Goal: Task Accomplishment & Management: Complete application form

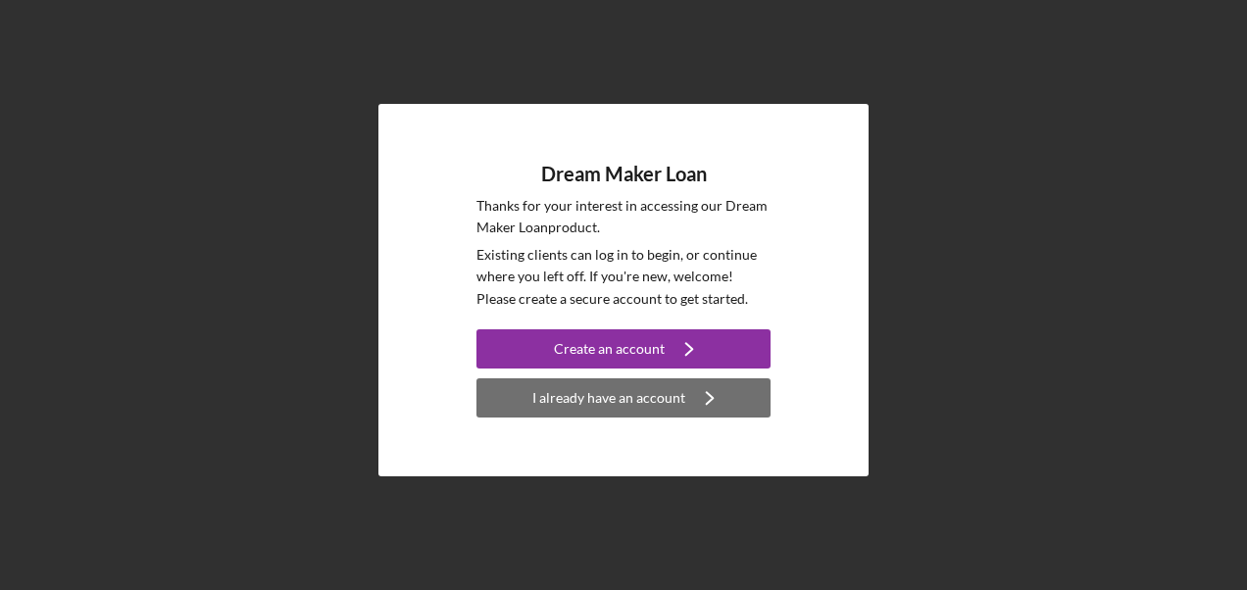
click at [601, 394] on div "I already have an account" at bounding box center [609, 398] width 153 height 39
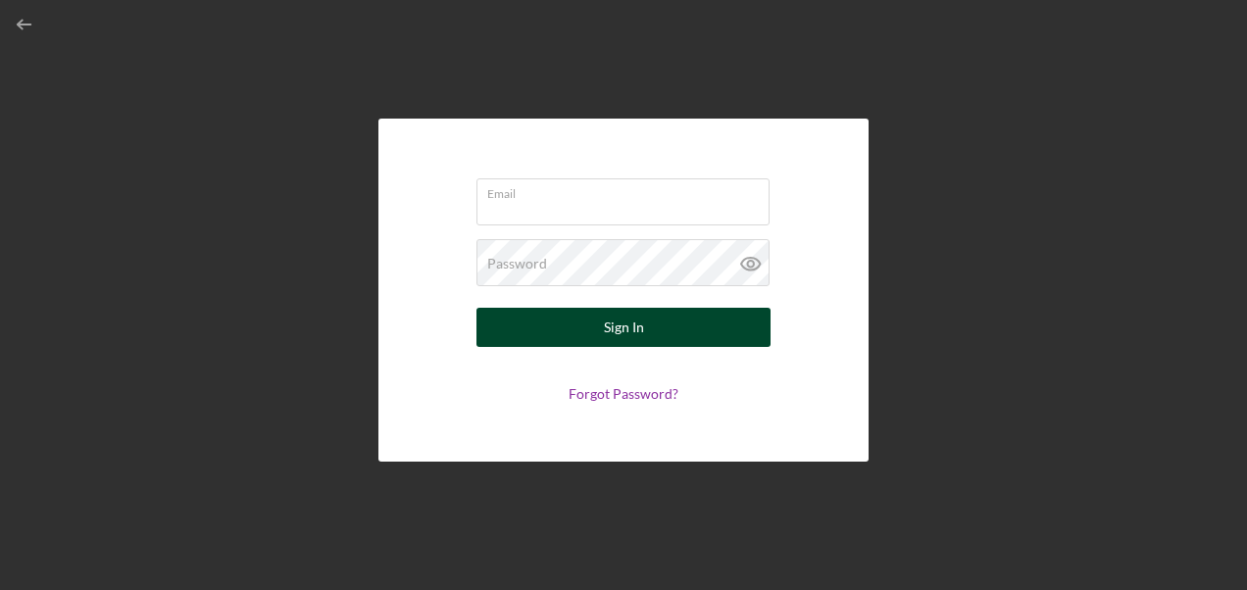
type input "[EMAIL_ADDRESS][DOMAIN_NAME]"
click at [579, 338] on button "Sign In" at bounding box center [624, 327] width 294 height 39
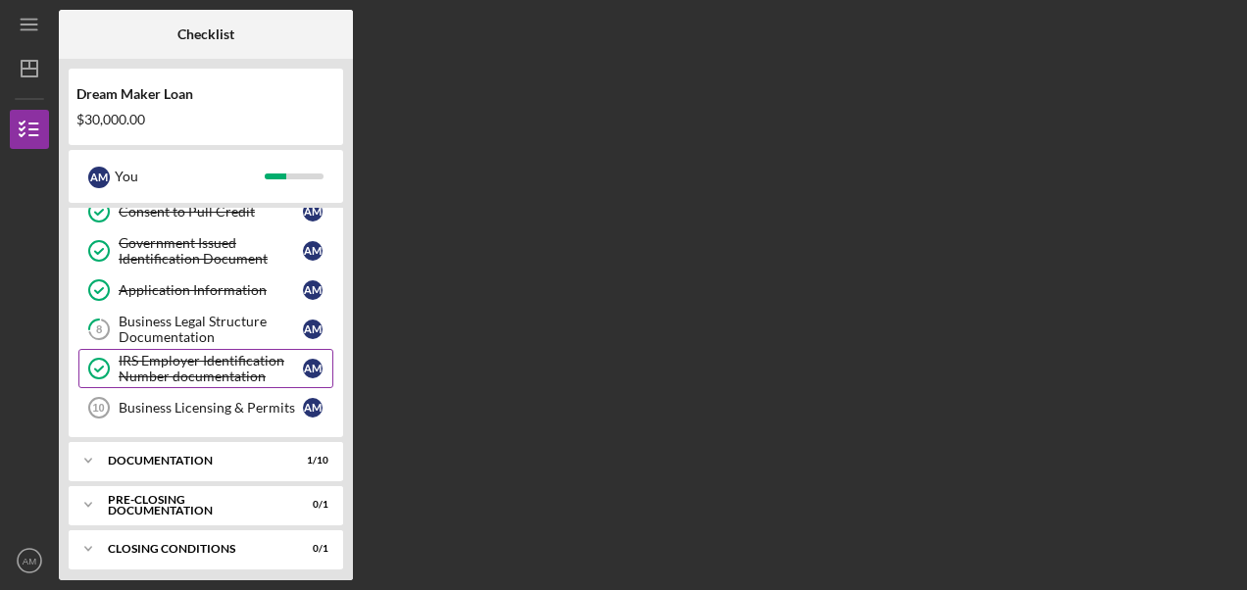
scroll to position [222, 0]
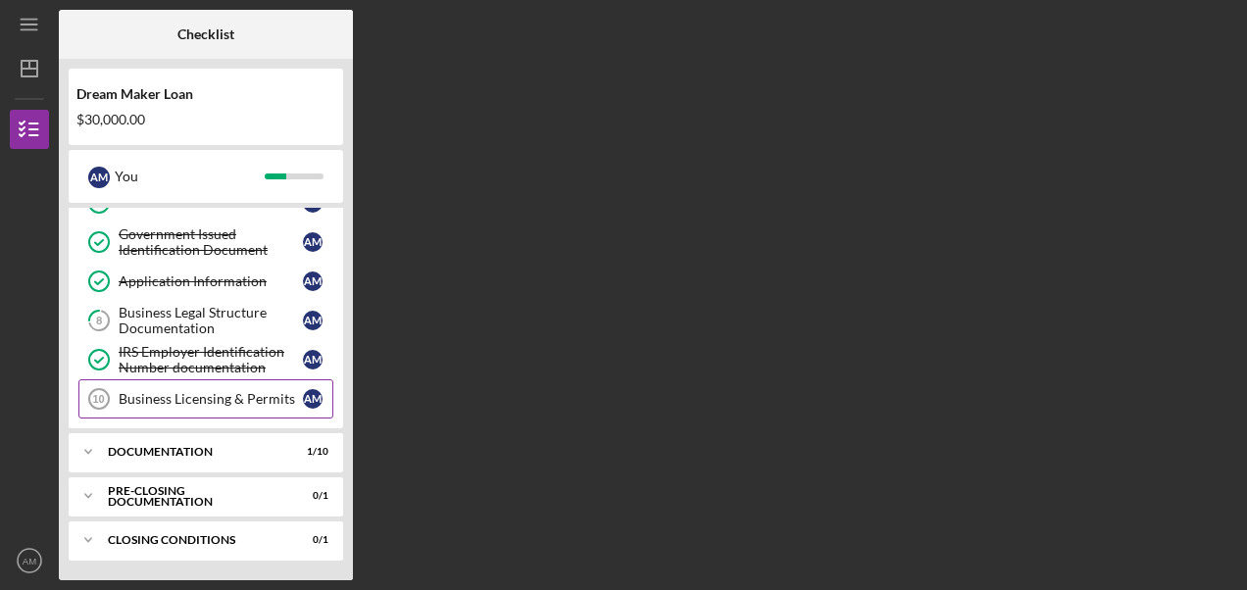
click at [230, 393] on div "Business Licensing & Permits" at bounding box center [211, 399] width 184 height 16
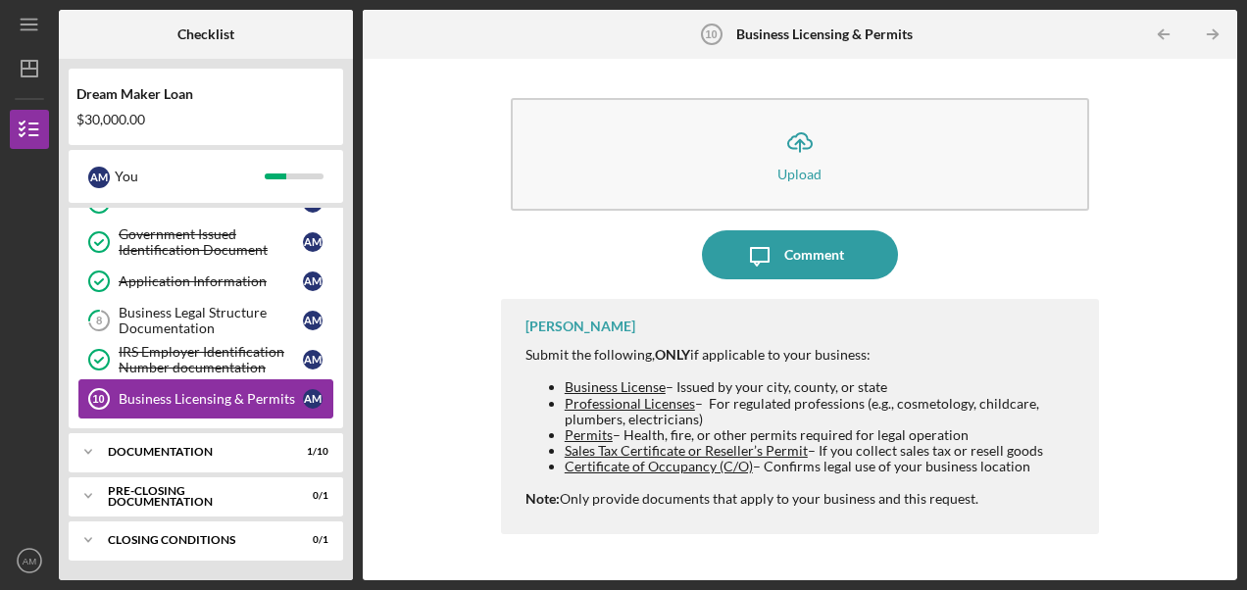
click at [155, 400] on div "Business Licensing & Permits" at bounding box center [211, 399] width 184 height 16
click at [222, 447] on div "Documentation" at bounding box center [213, 452] width 211 height 12
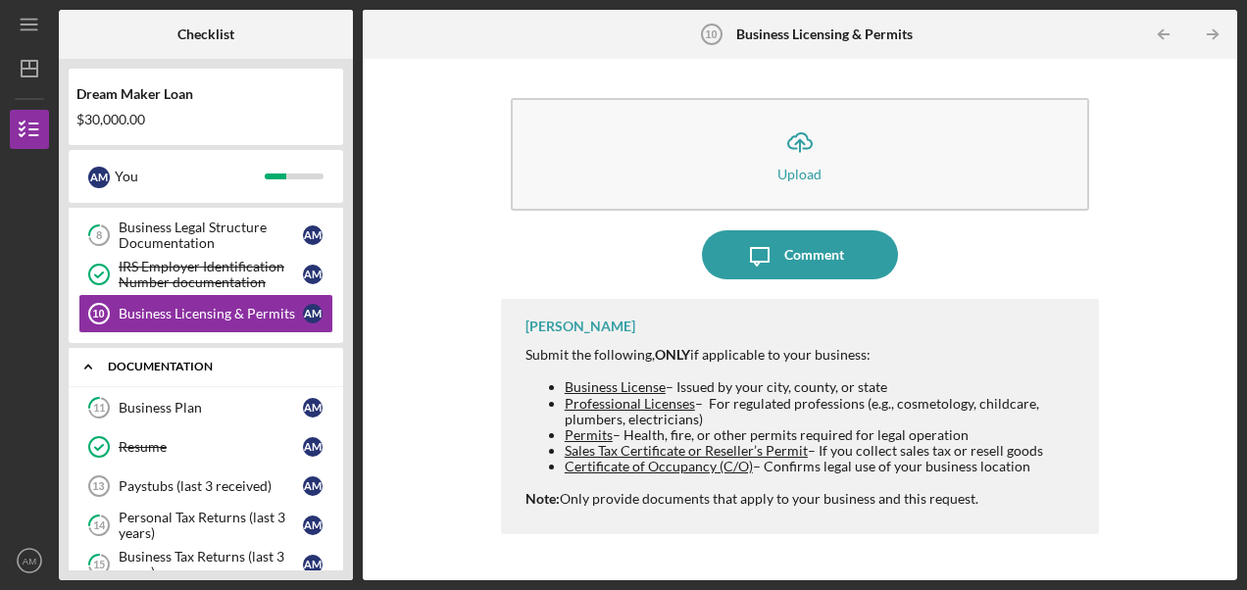
scroll to position [418, 0]
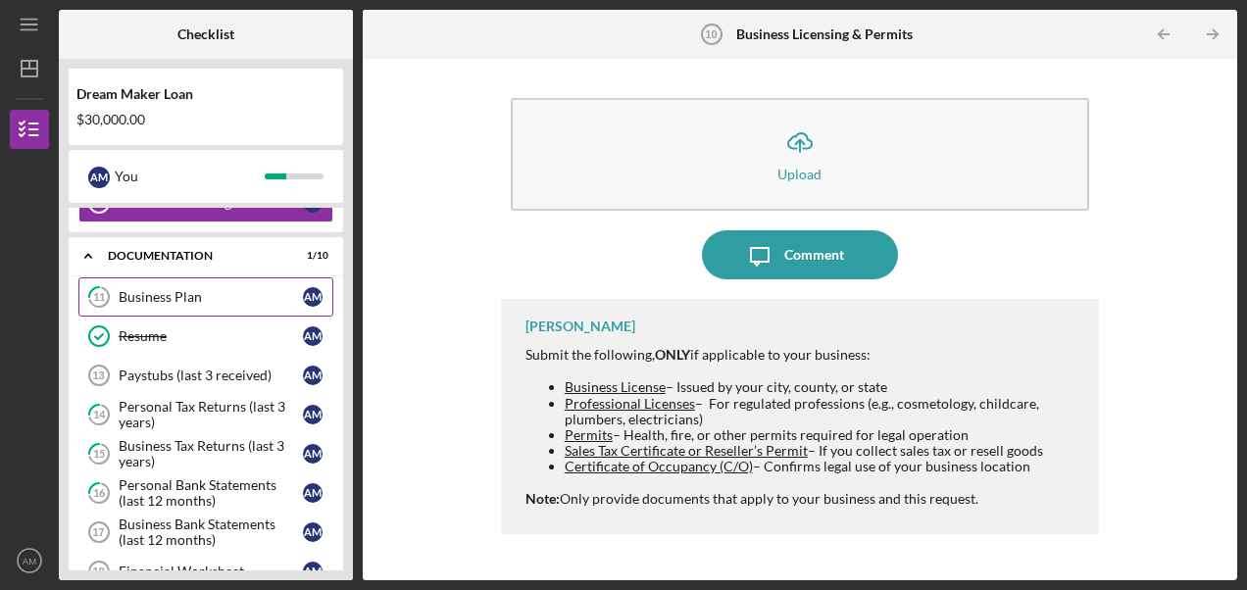
click at [173, 302] on div "Business Plan" at bounding box center [211, 297] width 184 height 16
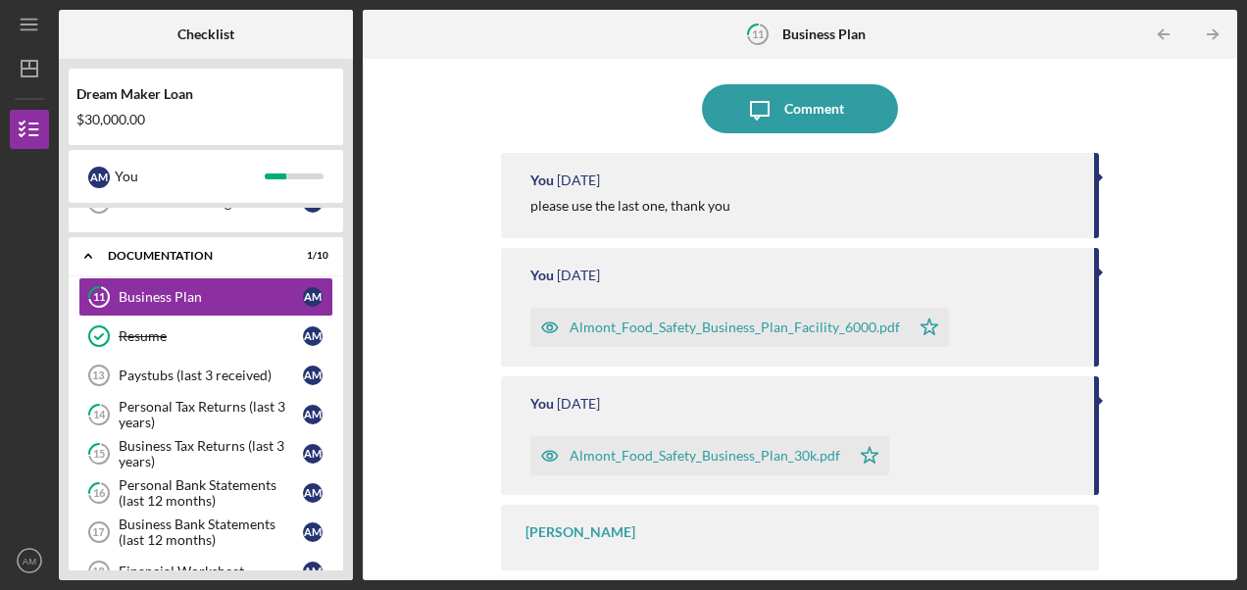
scroll to position [179, 0]
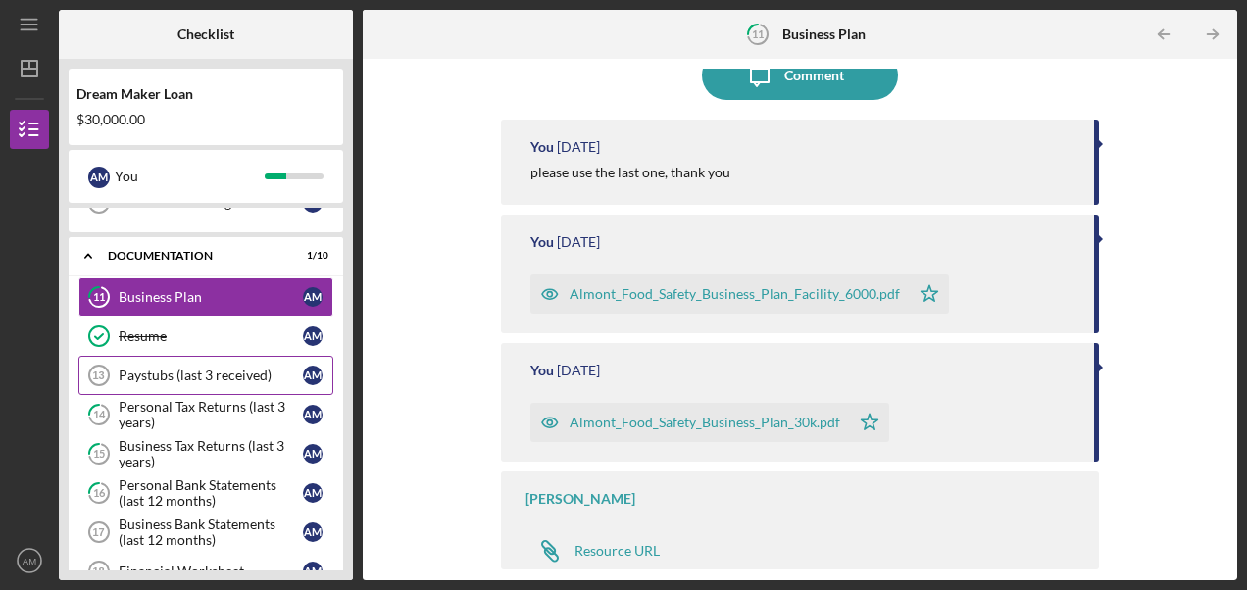
click at [164, 378] on div "Paystubs (last 3 received)" at bounding box center [211, 376] width 184 height 16
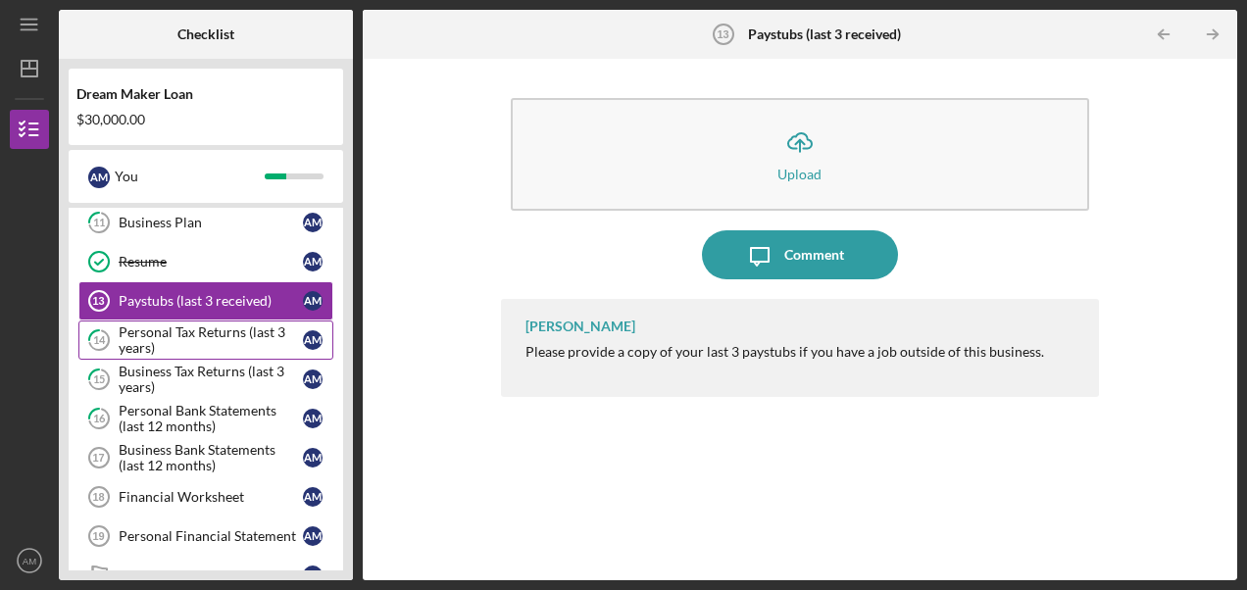
scroll to position [516, 0]
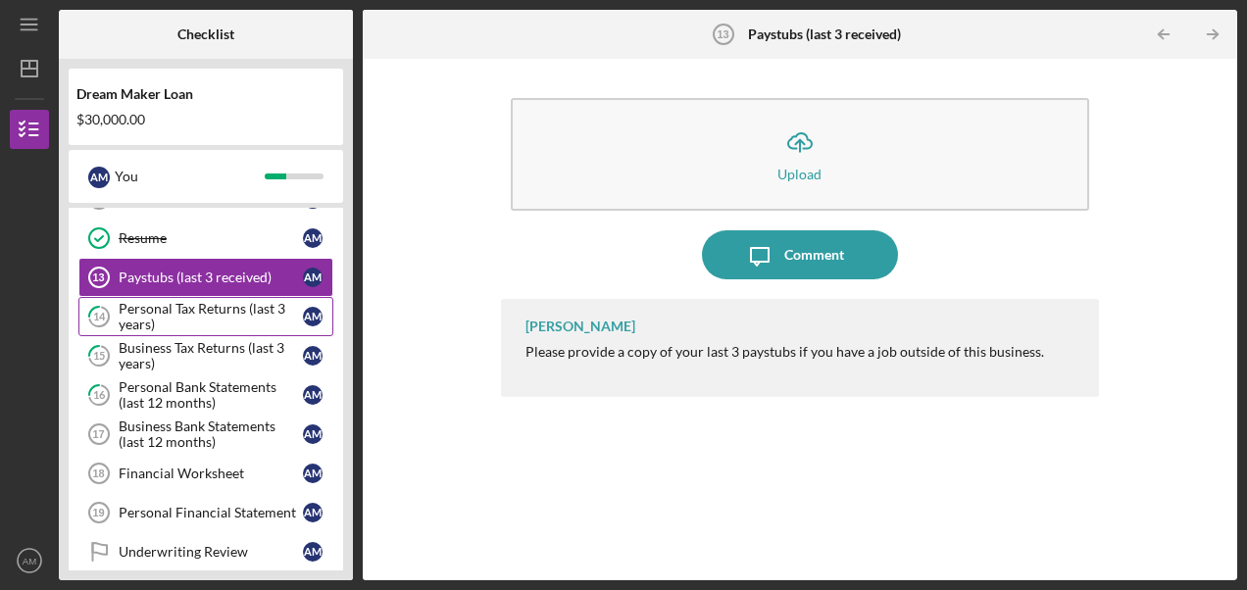
click at [183, 319] on div "Personal Tax Returns (last 3 years)" at bounding box center [211, 316] width 184 height 31
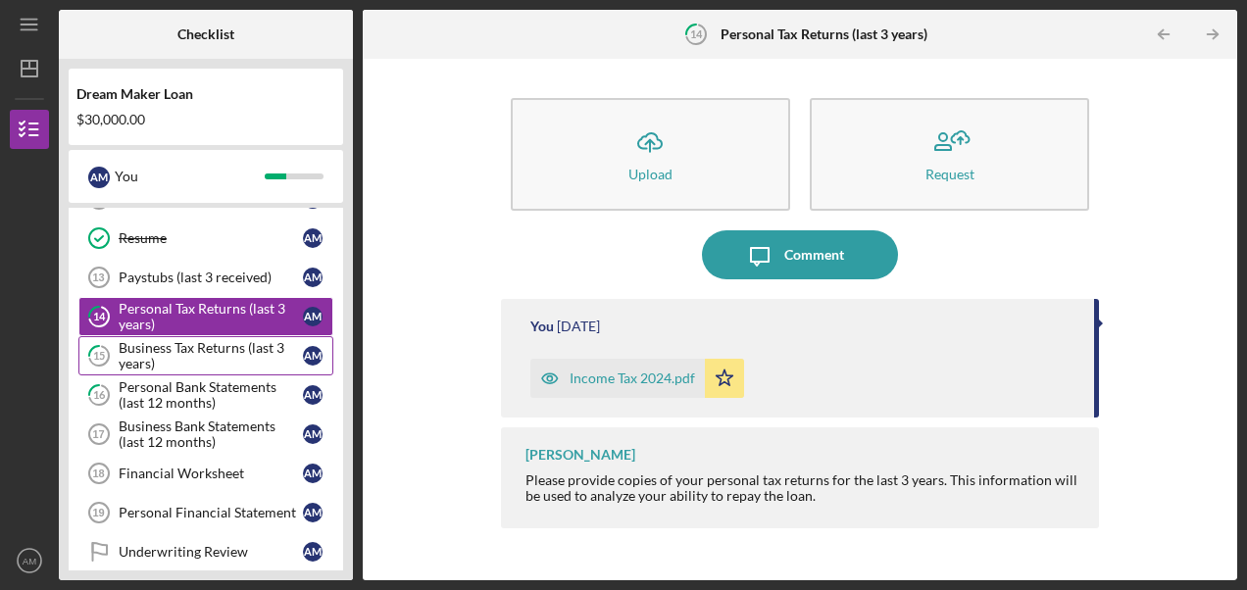
scroll to position [614, 0]
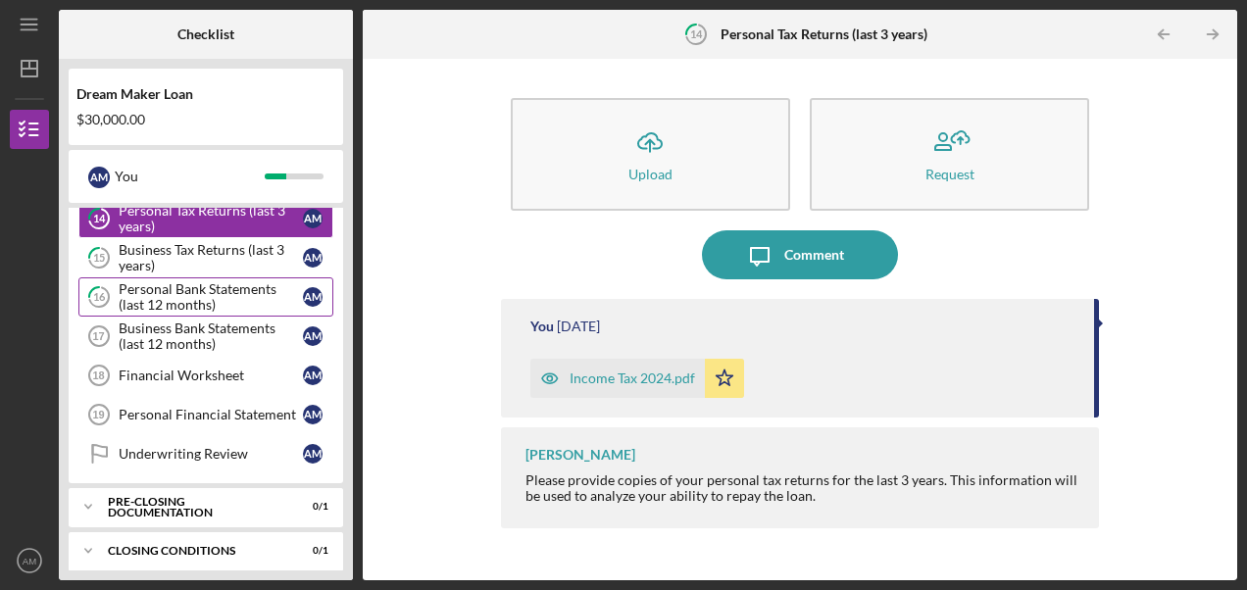
click at [179, 291] on div "Personal Bank Statements (last 12 months)" at bounding box center [211, 296] width 184 height 31
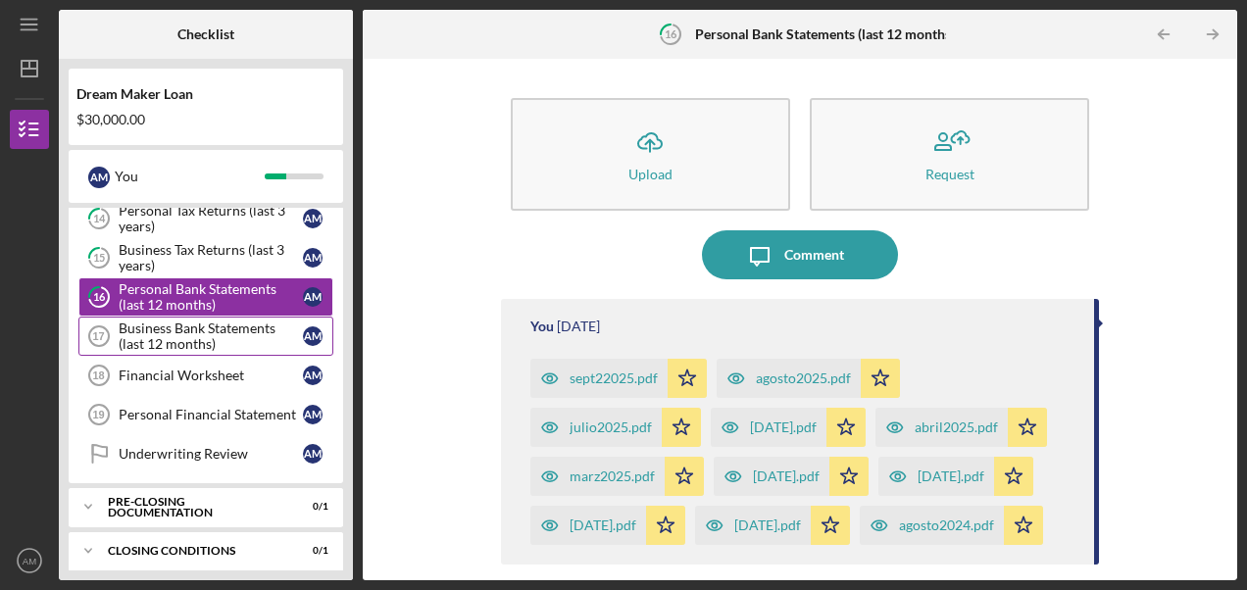
click at [169, 331] on div "Business Bank Statements (last 12 months)" at bounding box center [211, 336] width 184 height 31
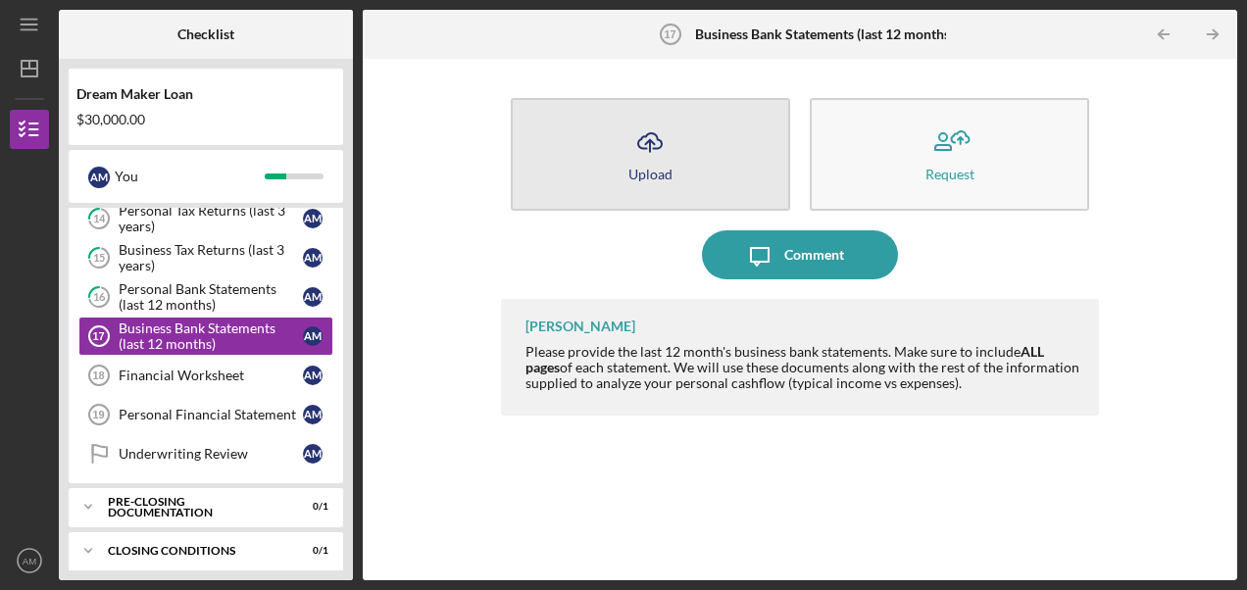
click at [640, 168] on div "Upload" at bounding box center [651, 174] width 44 height 15
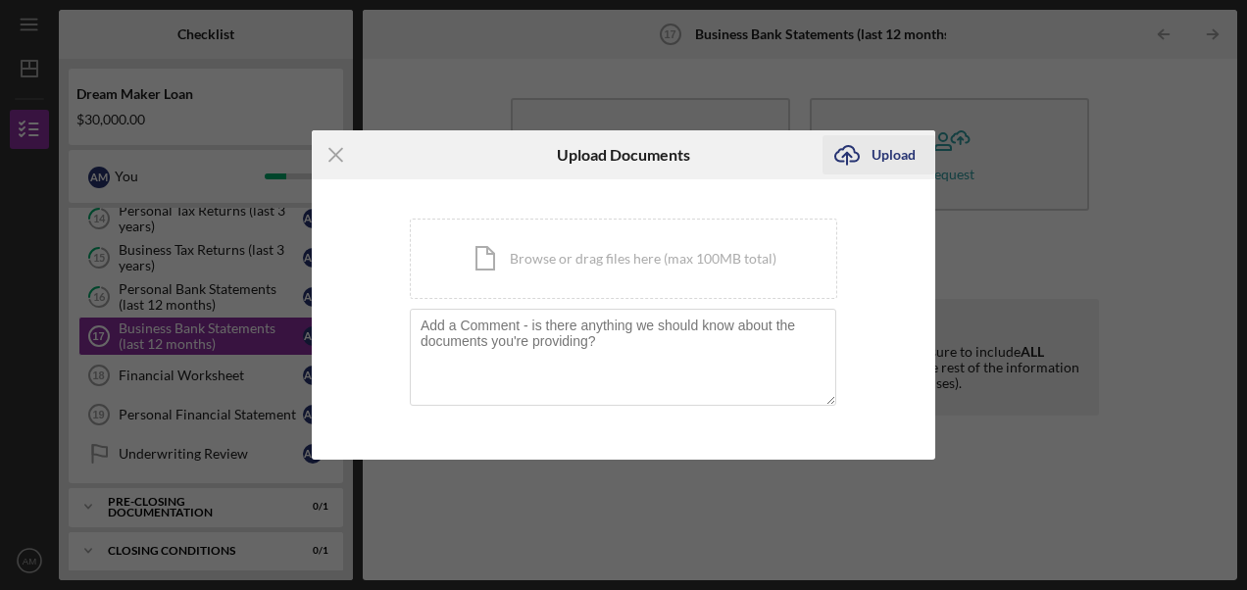
click at [868, 146] on icon "Icon/Upload" at bounding box center [847, 154] width 49 height 49
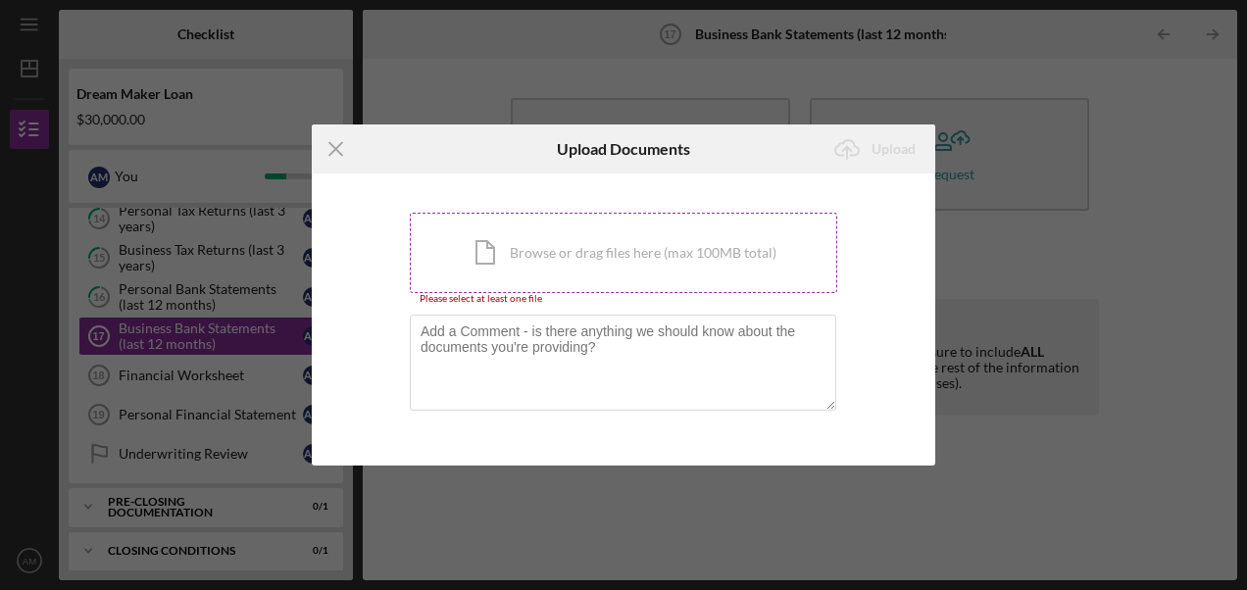
click at [495, 244] on div "Icon/Document Browse or drag files here (max 100MB total) Tap to choose files o…" at bounding box center [624, 253] width 428 height 80
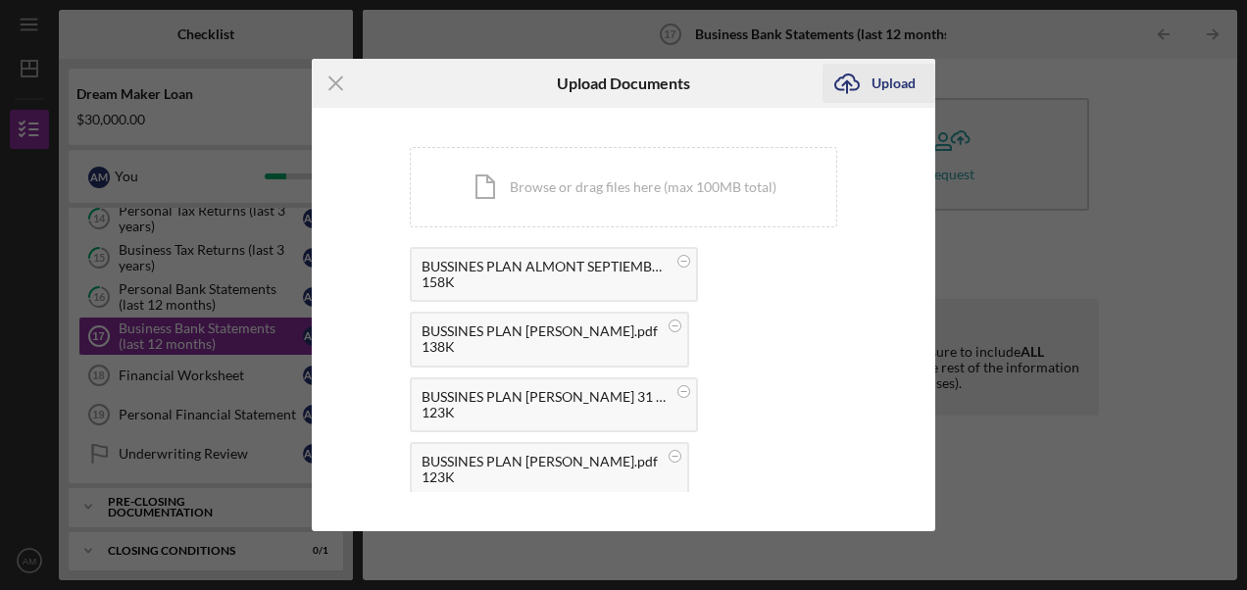
click at [867, 70] on icon "Icon/Upload" at bounding box center [847, 83] width 49 height 49
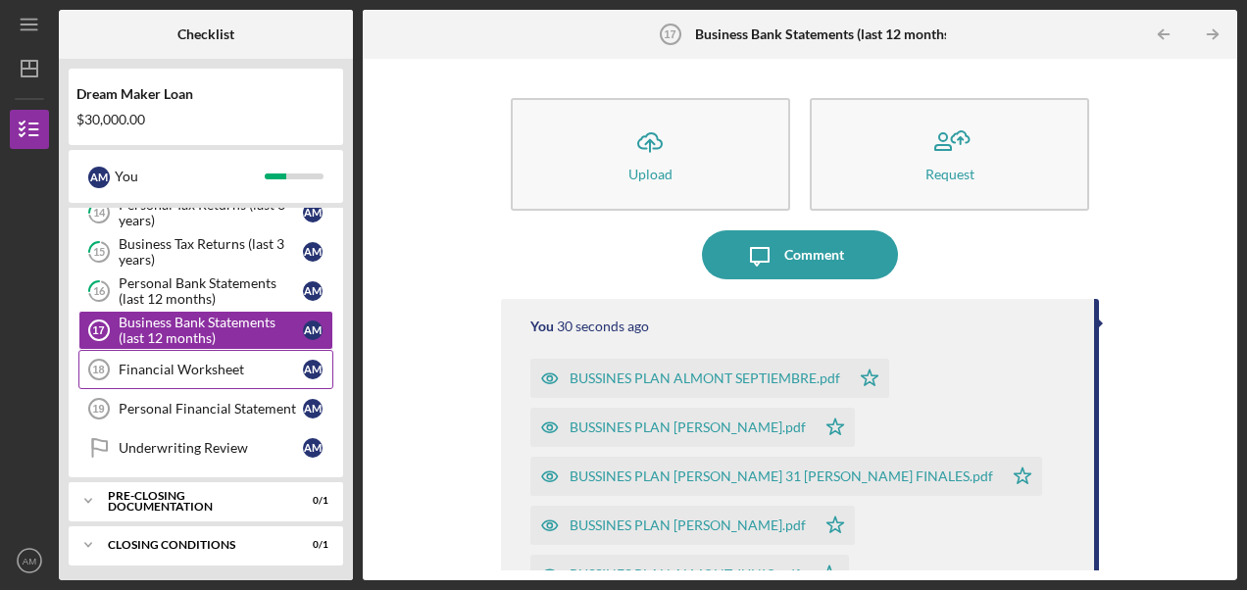
scroll to position [625, 0]
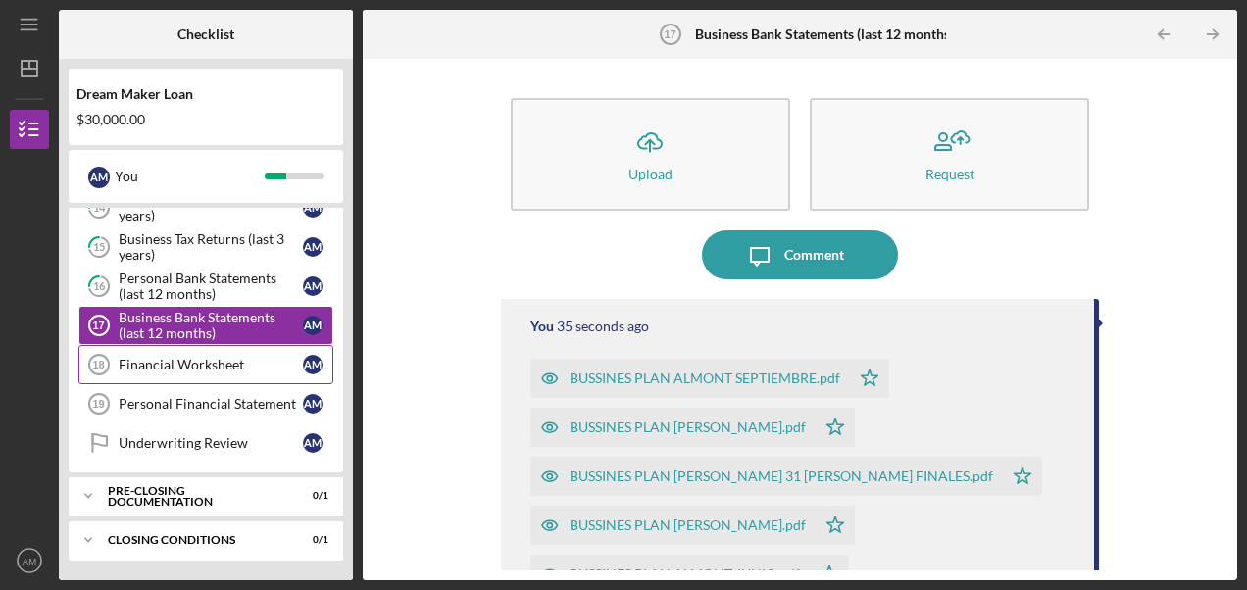
click at [174, 358] on div "Financial Worksheet" at bounding box center [211, 365] width 184 height 16
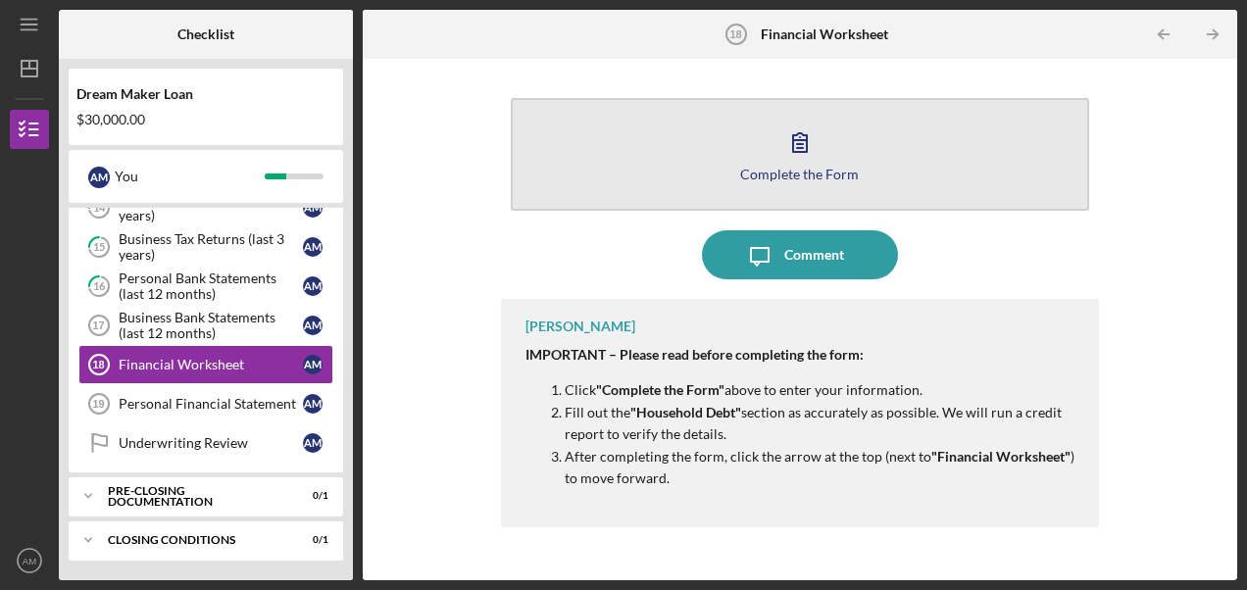
click at [797, 170] on div "Complete the Form" at bounding box center [799, 174] width 119 height 15
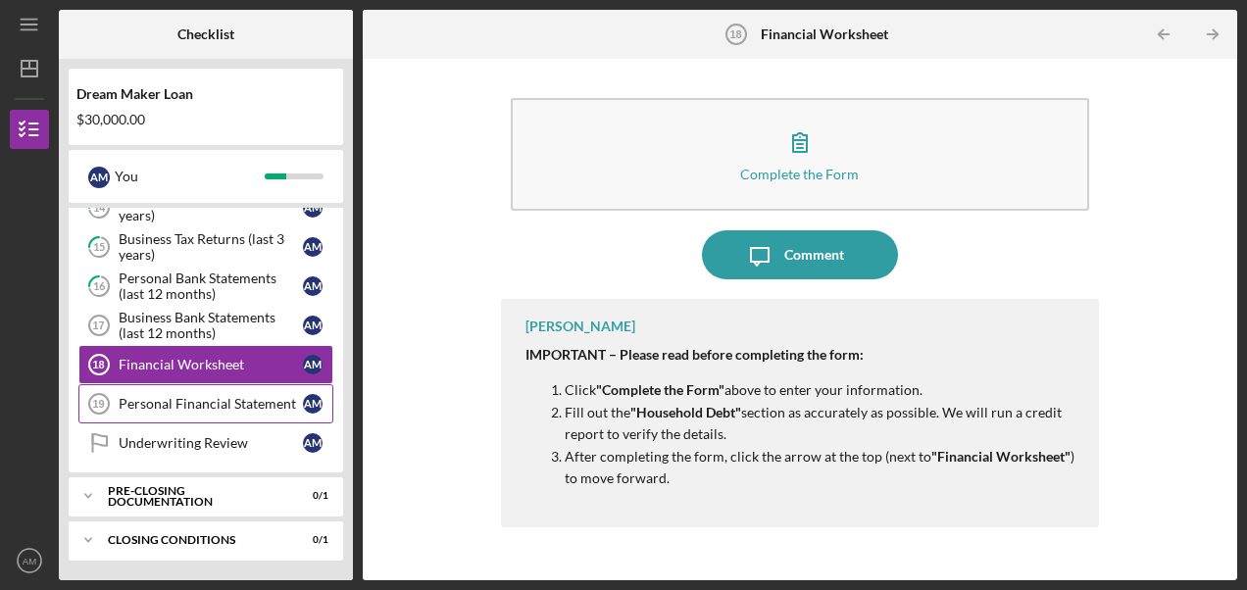
click at [224, 397] on div "Personal Financial Statement" at bounding box center [211, 404] width 184 height 16
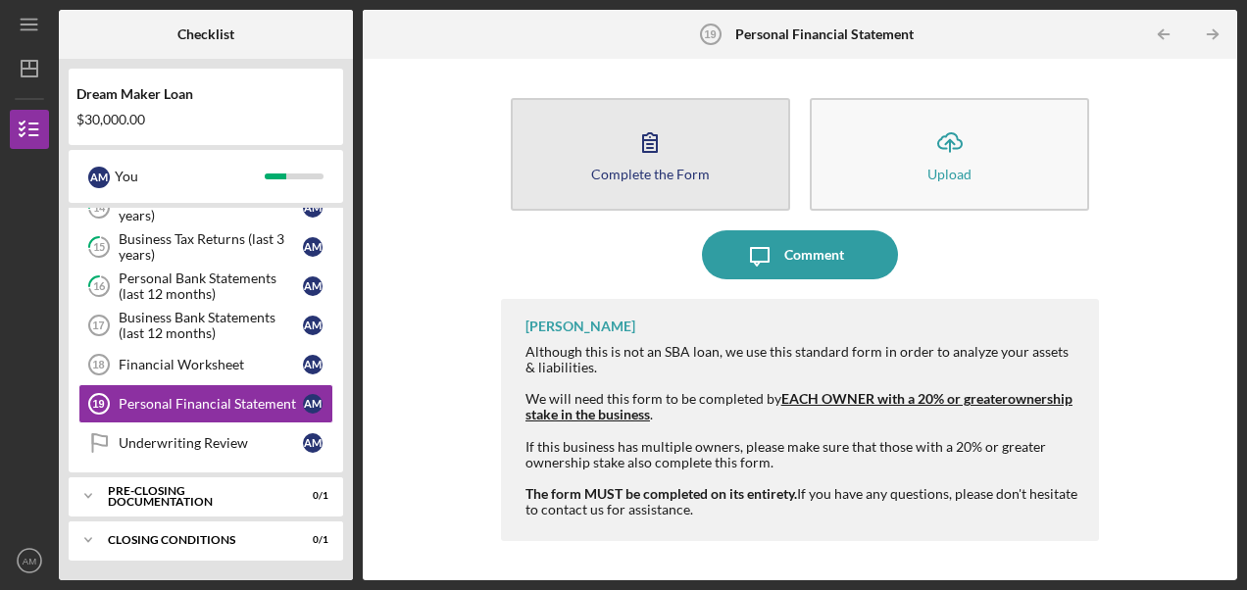
click at [675, 164] on button "Complete the Form Form" at bounding box center [650, 154] width 279 height 113
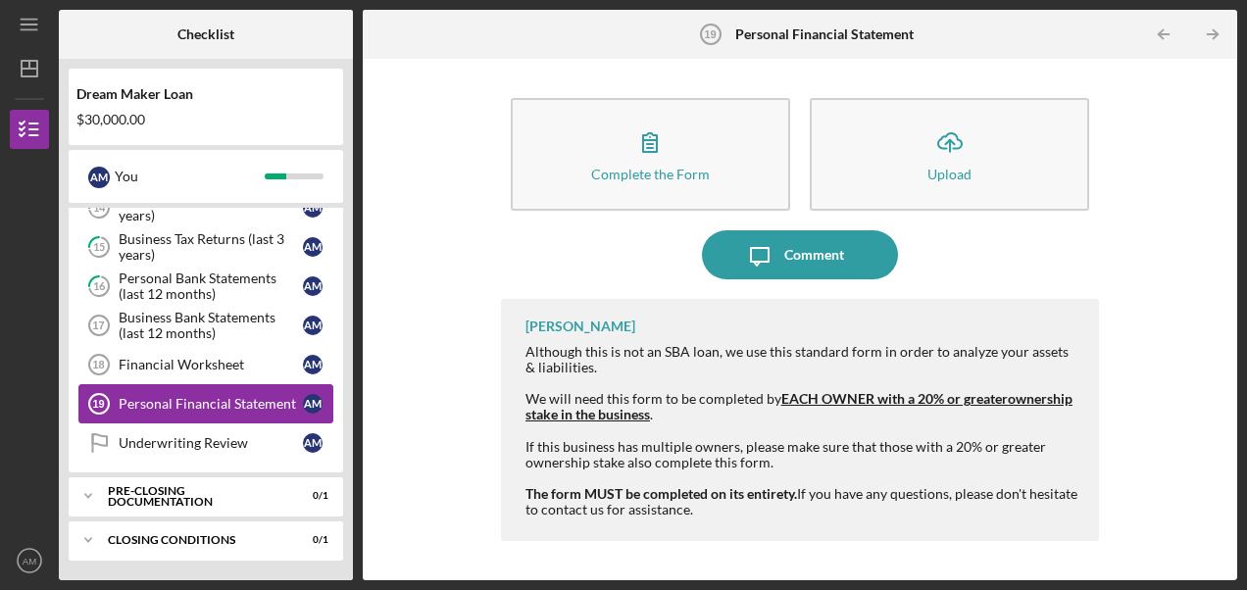
click at [211, 406] on div "Personal Financial Statement" at bounding box center [211, 404] width 184 height 16
click at [163, 435] on div "Underwriting Review" at bounding box center [211, 443] width 184 height 16
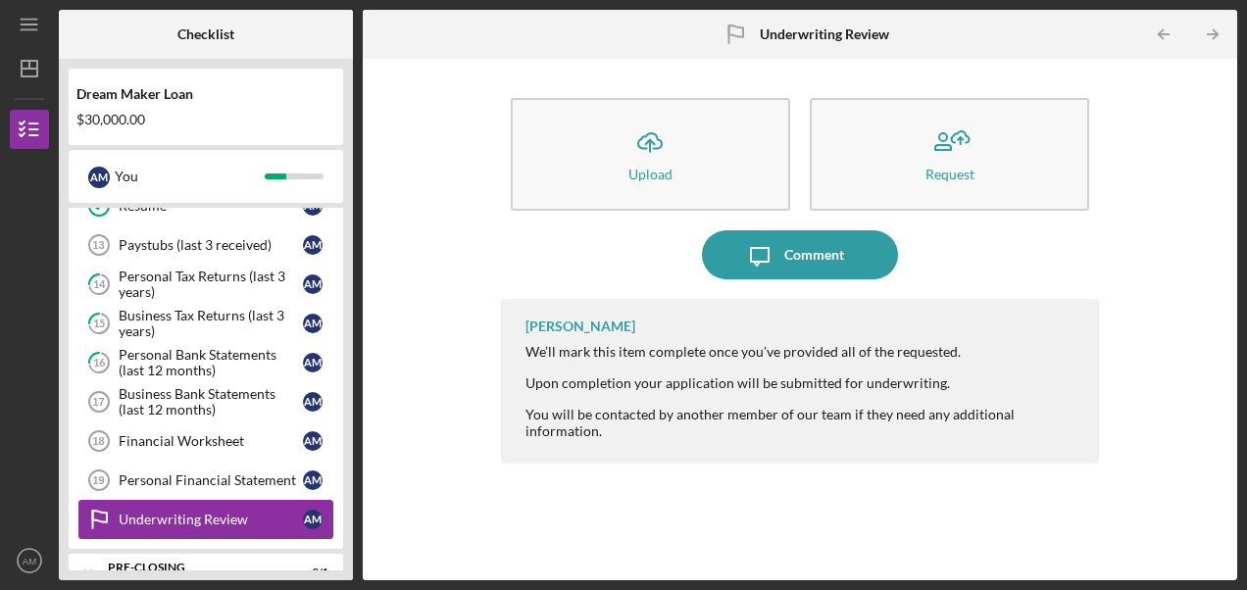
scroll to position [527, 0]
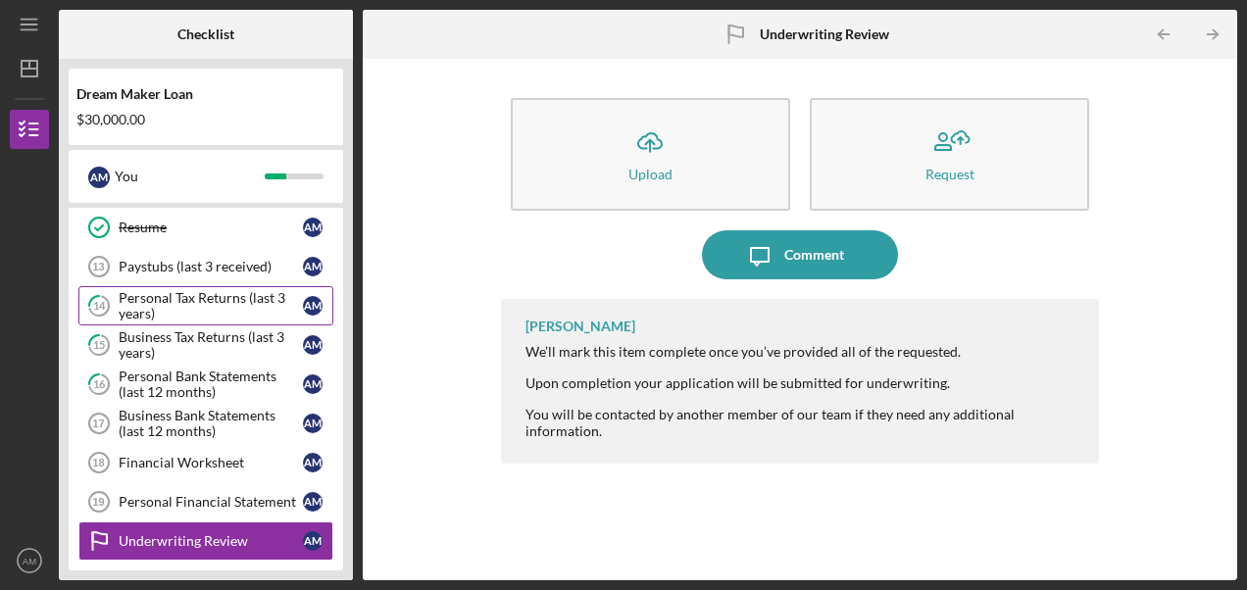
click at [152, 309] on div "Personal Tax Returns (last 3 years)" at bounding box center [211, 305] width 184 height 31
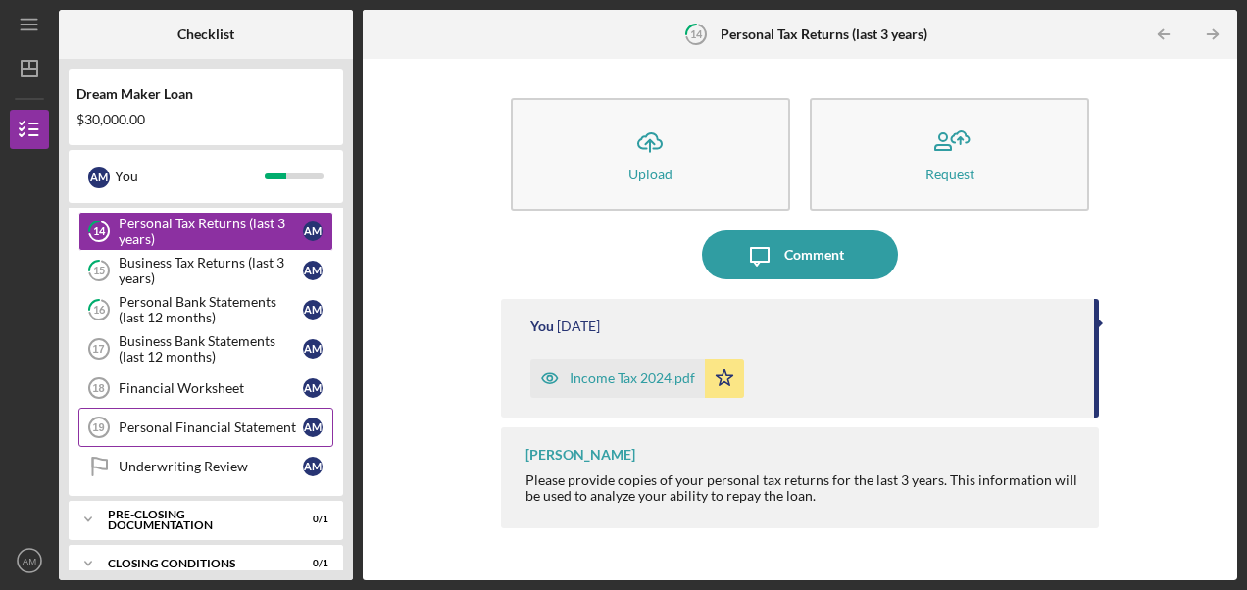
scroll to position [625, 0]
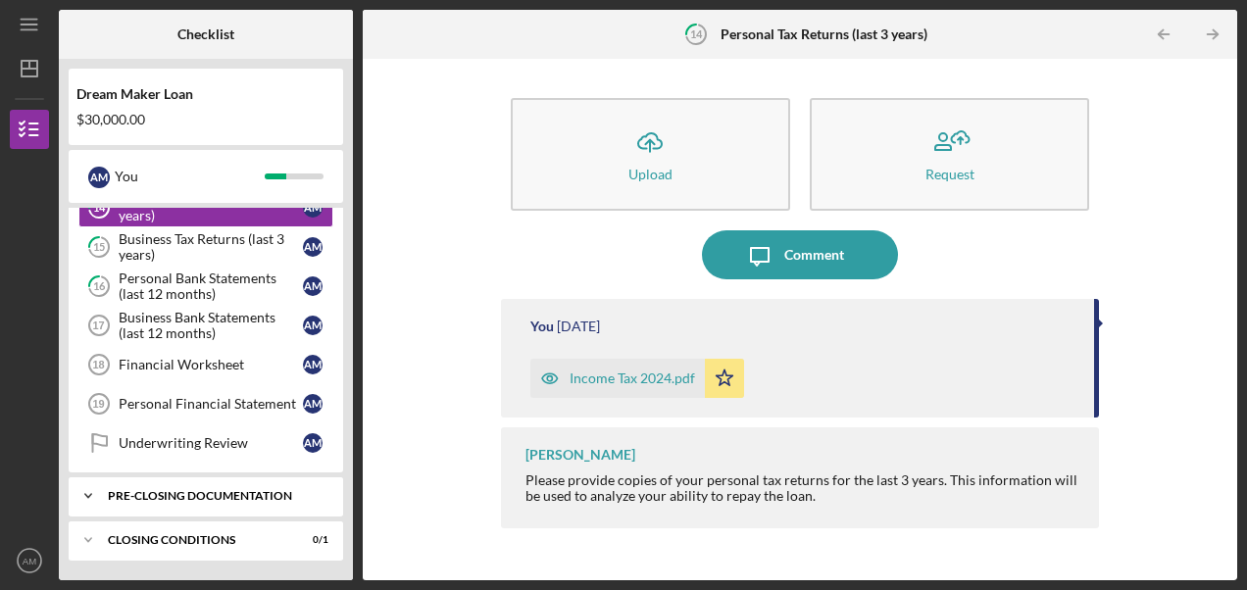
click at [205, 491] on div "Pre-Closing Documentation" at bounding box center [213, 496] width 211 height 12
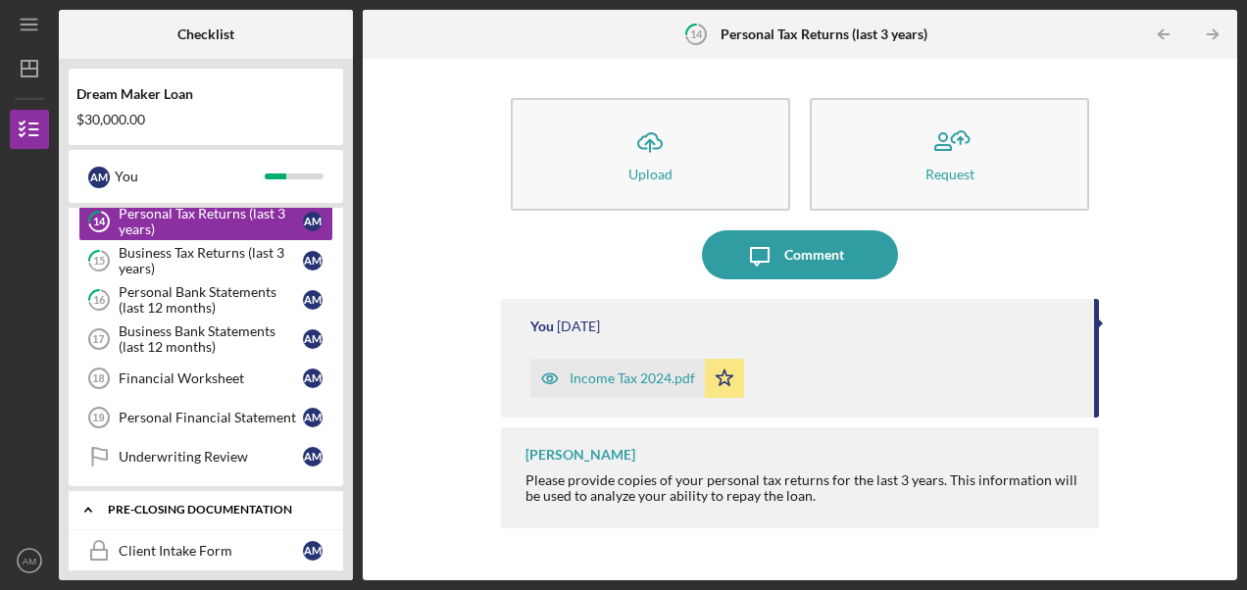
scroll to position [675, 0]
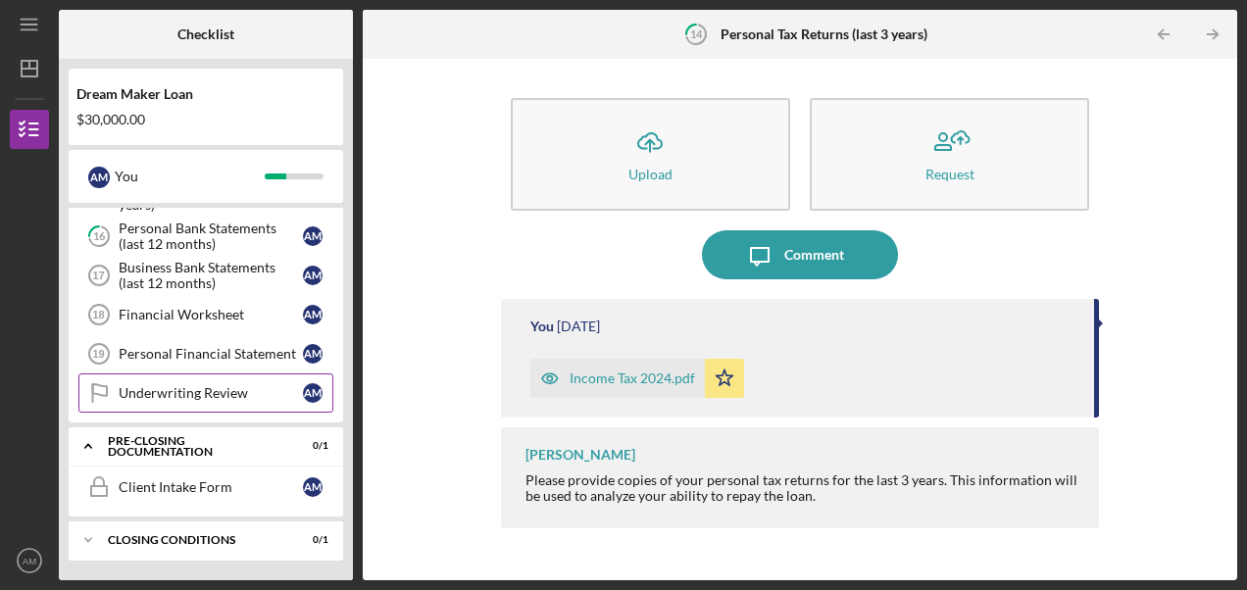
click at [135, 435] on div "Icon/Expander Pre-Closing Documentation 0 / 1" at bounding box center [206, 447] width 275 height 40
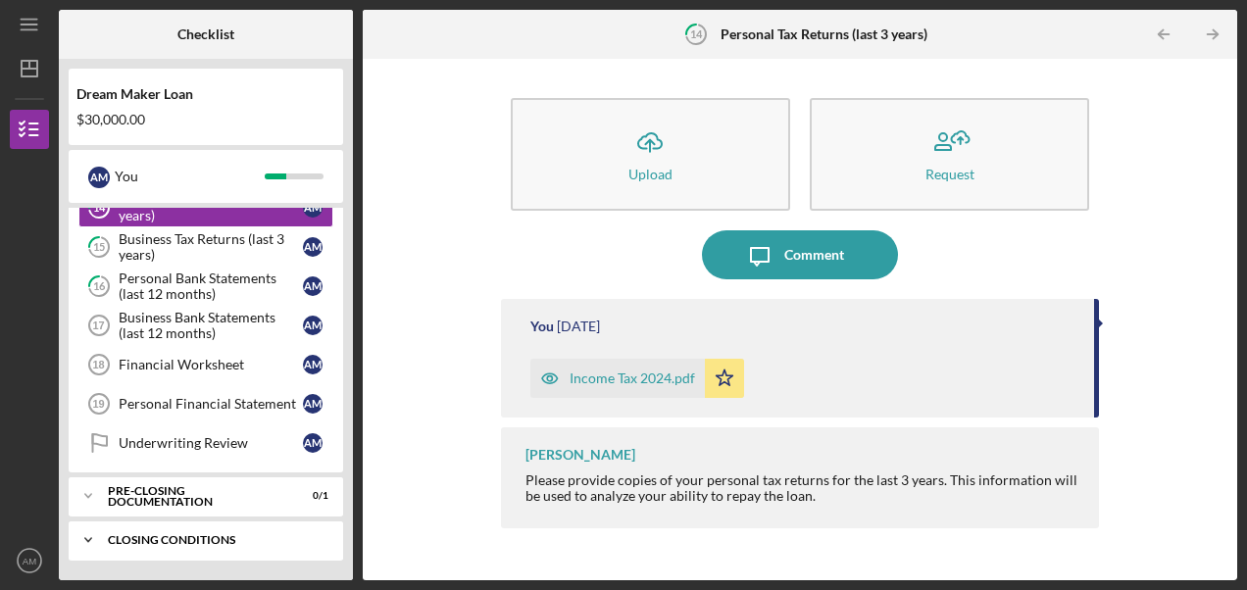
click at [157, 535] on div "Closing Conditions" at bounding box center [213, 540] width 211 height 12
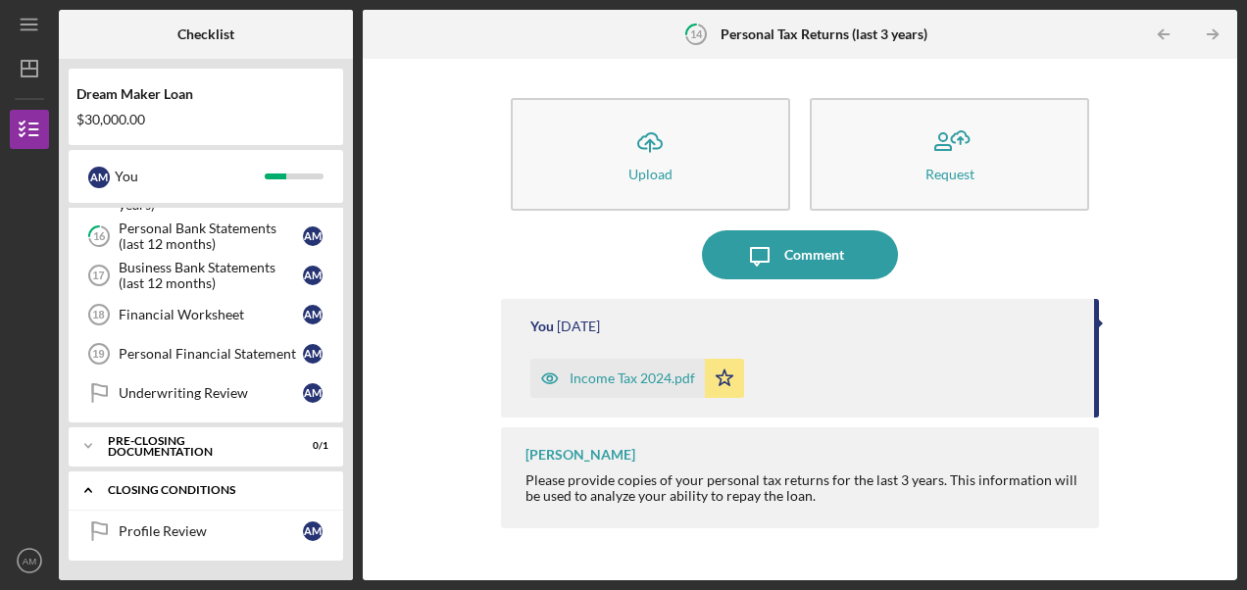
click at [164, 487] on div "Closing Conditions" at bounding box center [213, 490] width 211 height 12
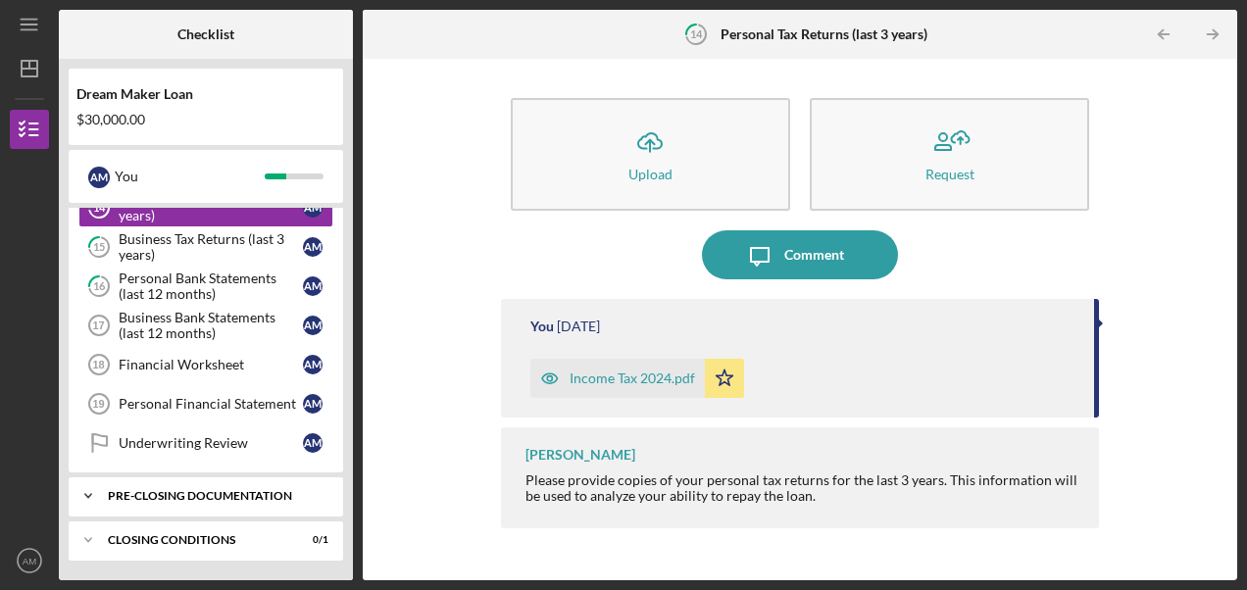
scroll to position [625, 0]
click at [160, 531] on div "Icon/Expander Closing Conditions 0 / 1" at bounding box center [206, 540] width 275 height 39
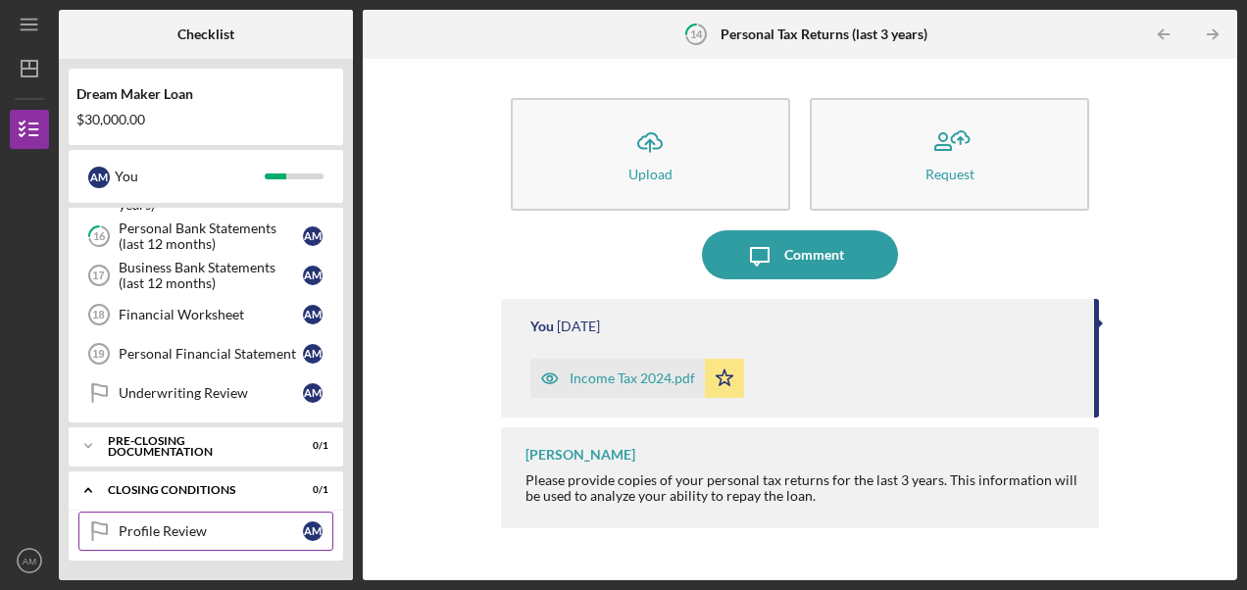
click at [173, 528] on div "Profile Review" at bounding box center [211, 532] width 184 height 16
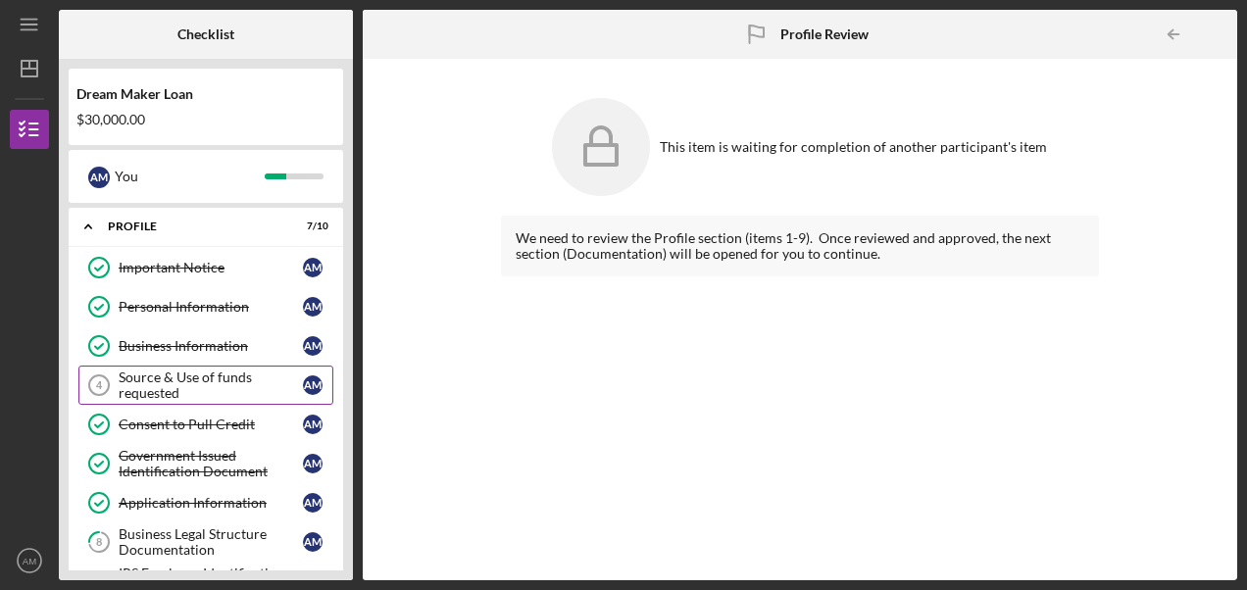
click at [176, 380] on div "Source & Use of funds requested" at bounding box center [211, 385] width 184 height 31
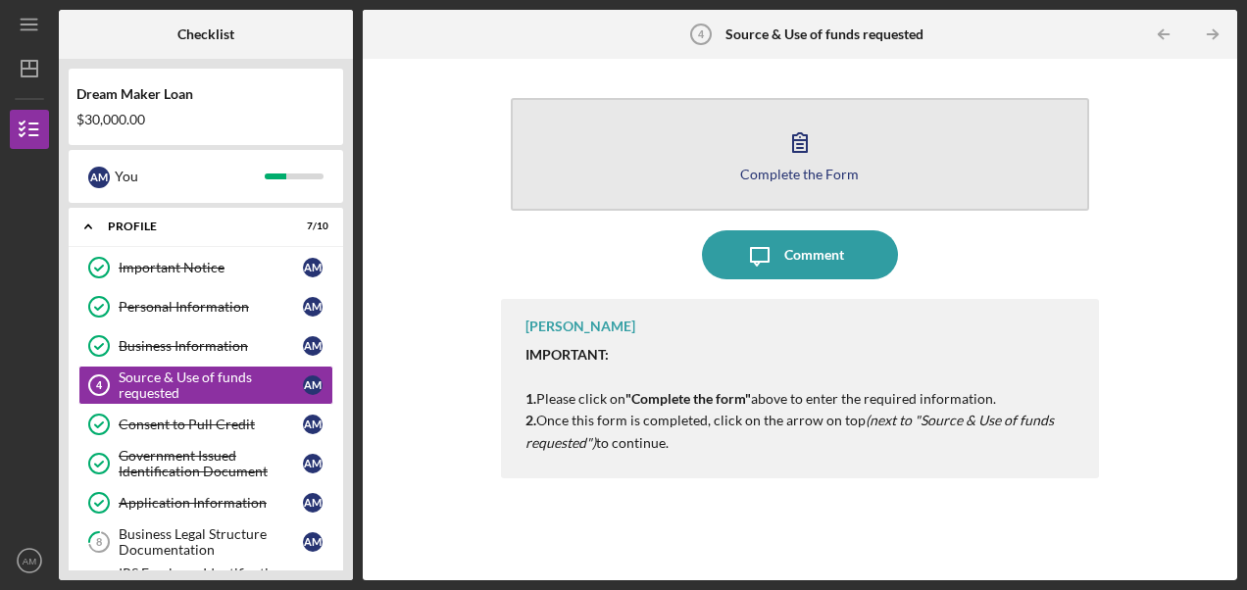
click at [818, 176] on div "Complete the Form" at bounding box center [799, 174] width 119 height 15
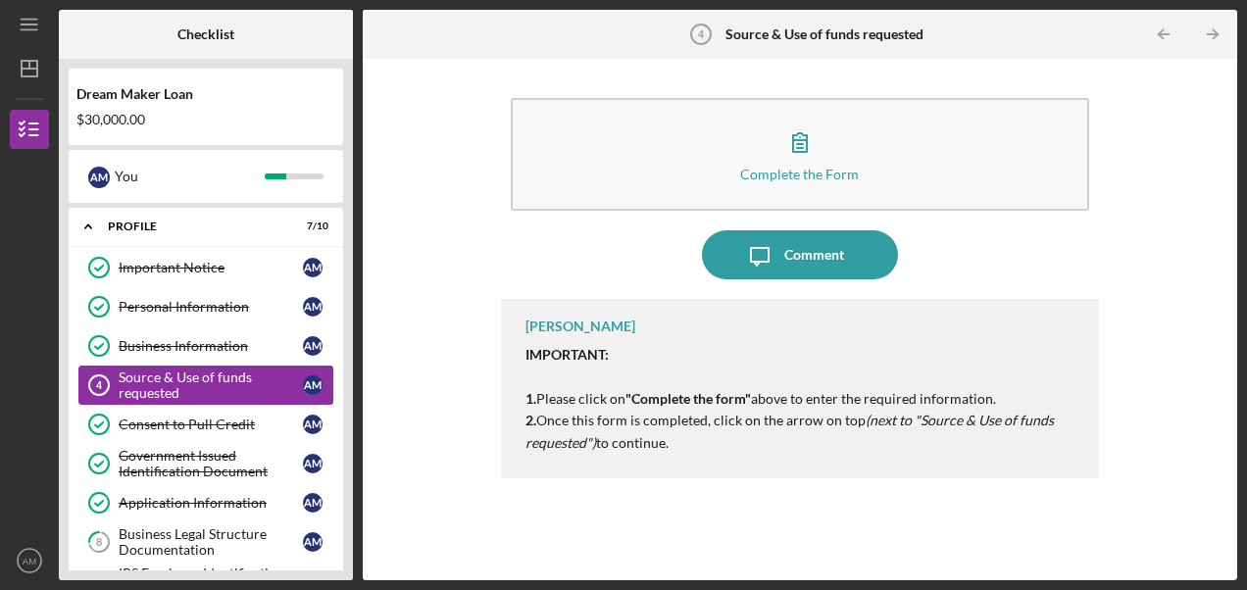
click at [200, 373] on div "Source & Use of funds requested" at bounding box center [211, 385] width 184 height 31
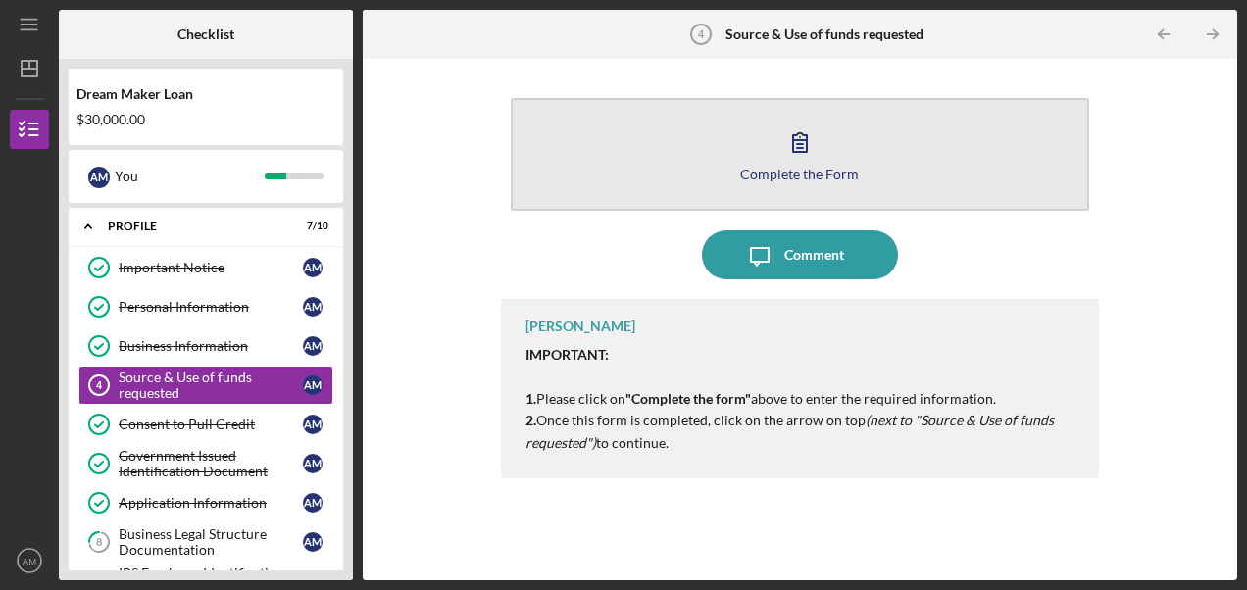
click at [816, 182] on button "Complete the Form Form" at bounding box center [800, 154] width 579 height 113
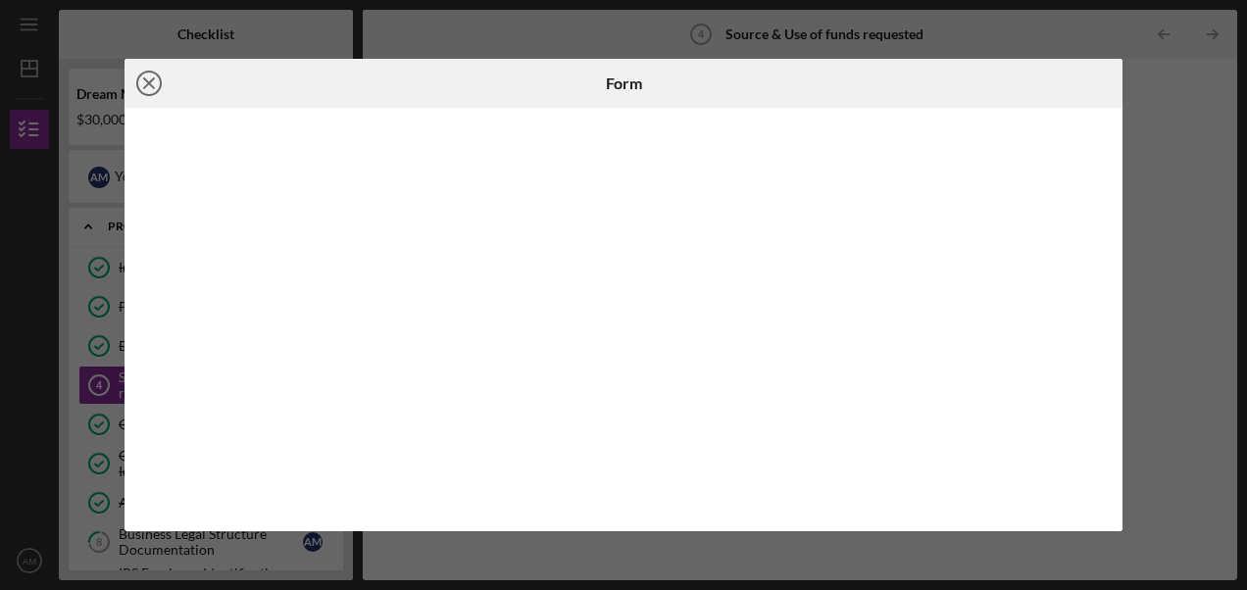
click at [152, 77] on icon "Icon/Close" at bounding box center [149, 83] width 49 height 49
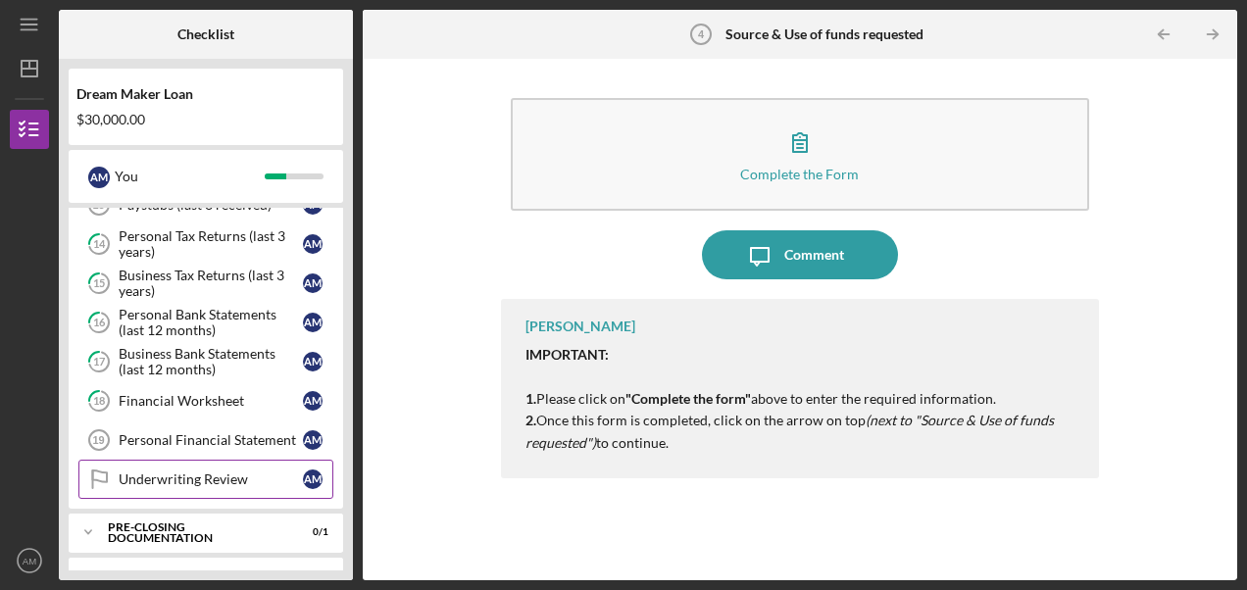
scroll to position [675, 0]
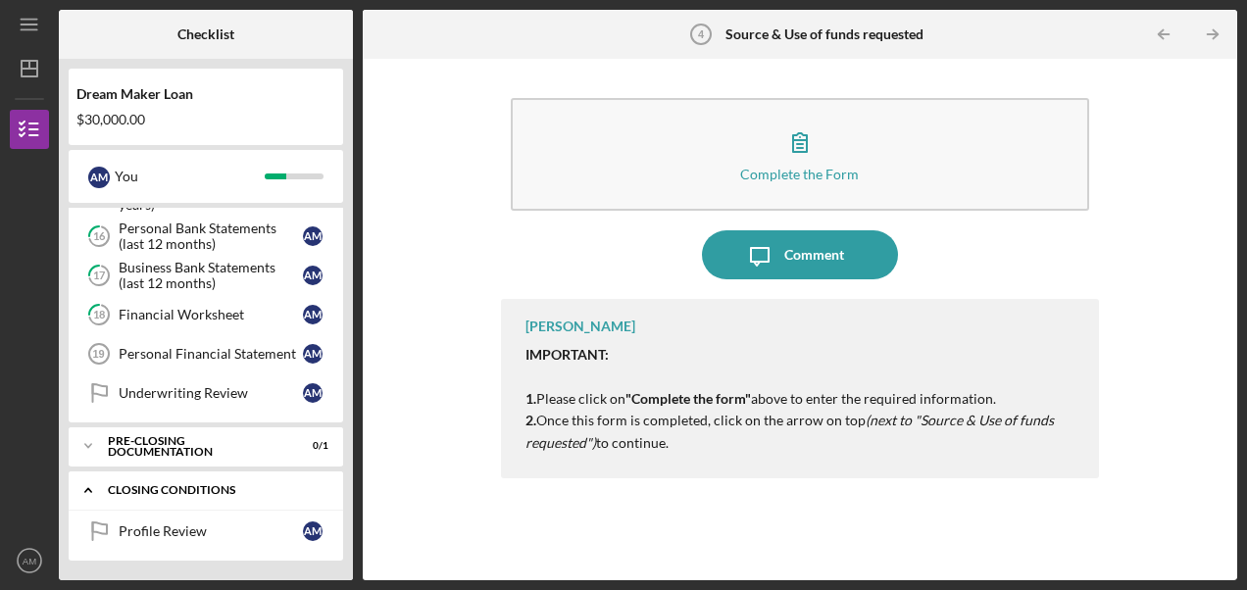
click at [197, 481] on div "Icon/Expander Closing Conditions 0 / 1" at bounding box center [206, 491] width 275 height 40
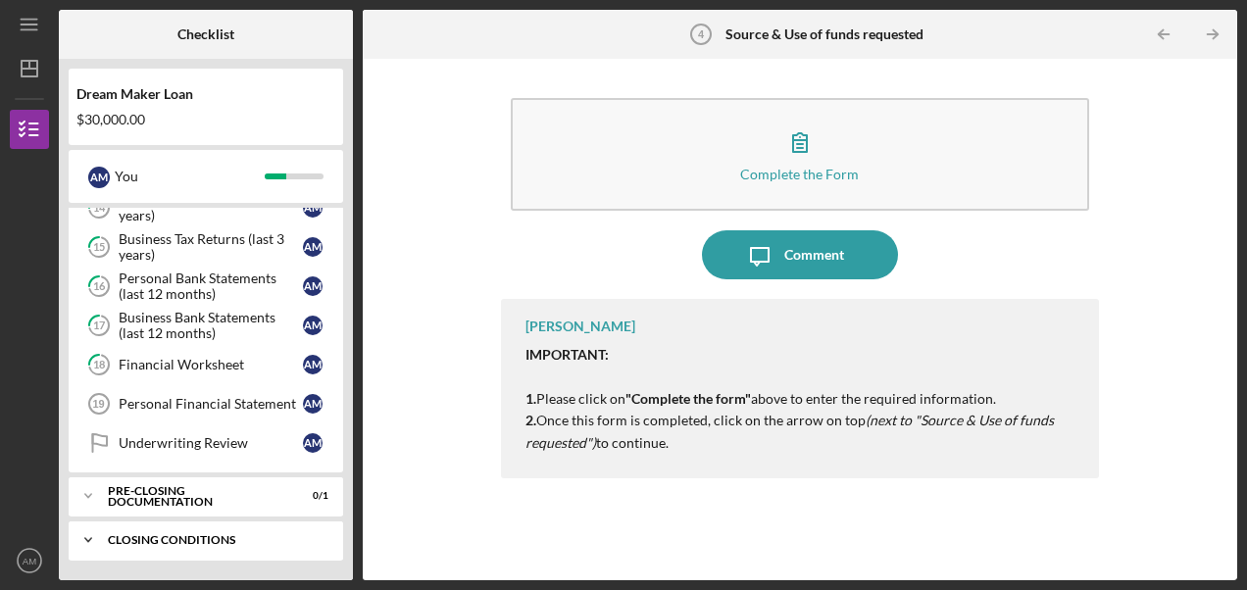
scroll to position [625, 0]
click at [169, 498] on div "Pre-Closing Documentation" at bounding box center [213, 496] width 211 height 12
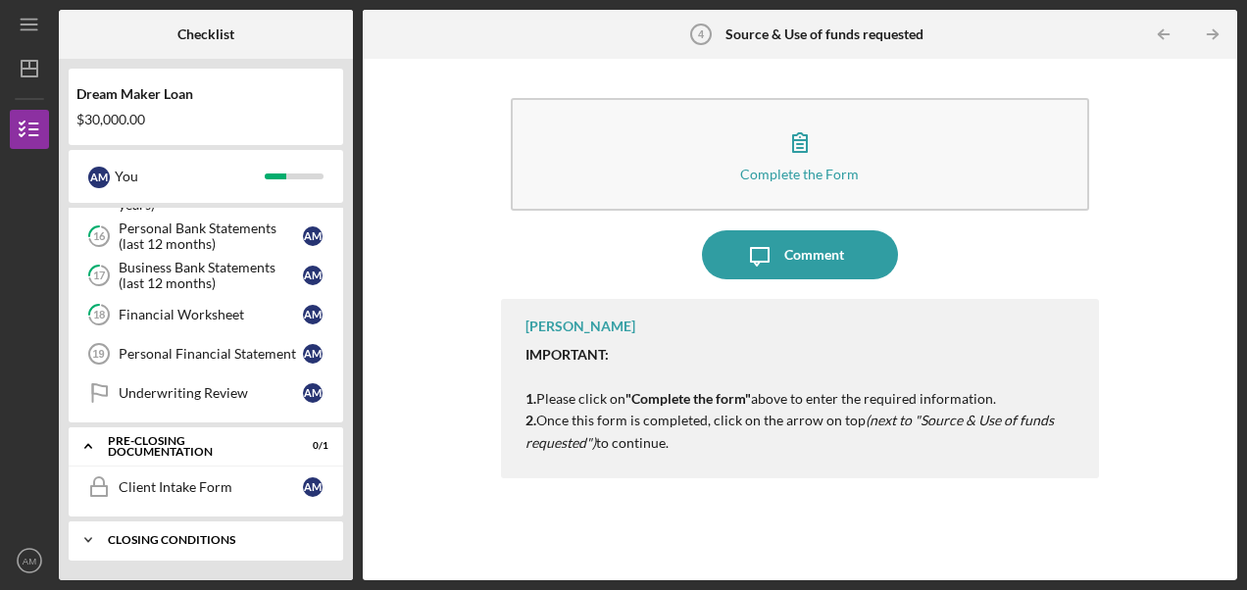
click at [186, 534] on div "Closing Conditions" at bounding box center [213, 540] width 211 height 12
click at [143, 448] on div "Pre-Closing Documentation" at bounding box center [213, 446] width 211 height 12
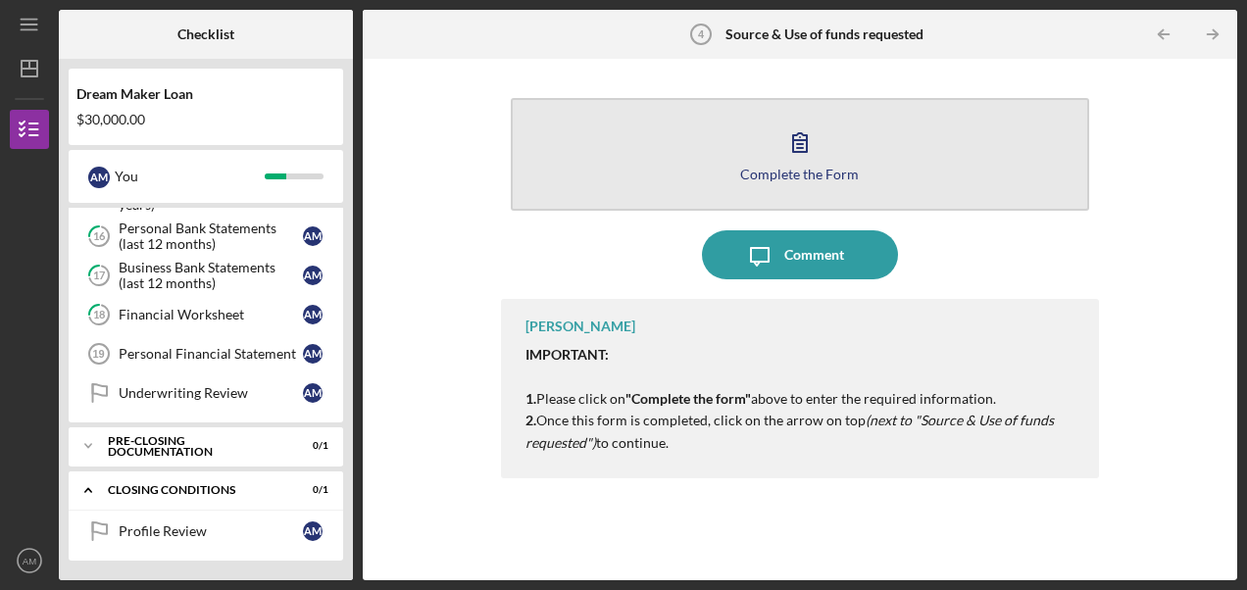
click at [784, 174] on div "Complete the Form" at bounding box center [799, 174] width 119 height 15
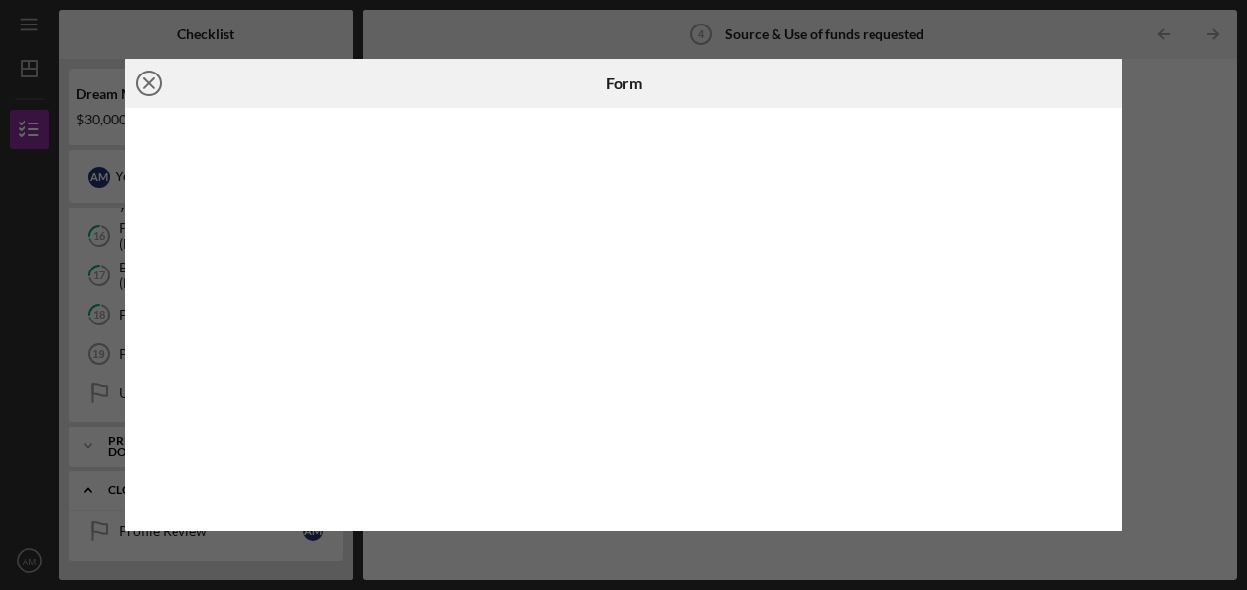
click at [145, 80] on line at bounding box center [149, 83] width 10 height 10
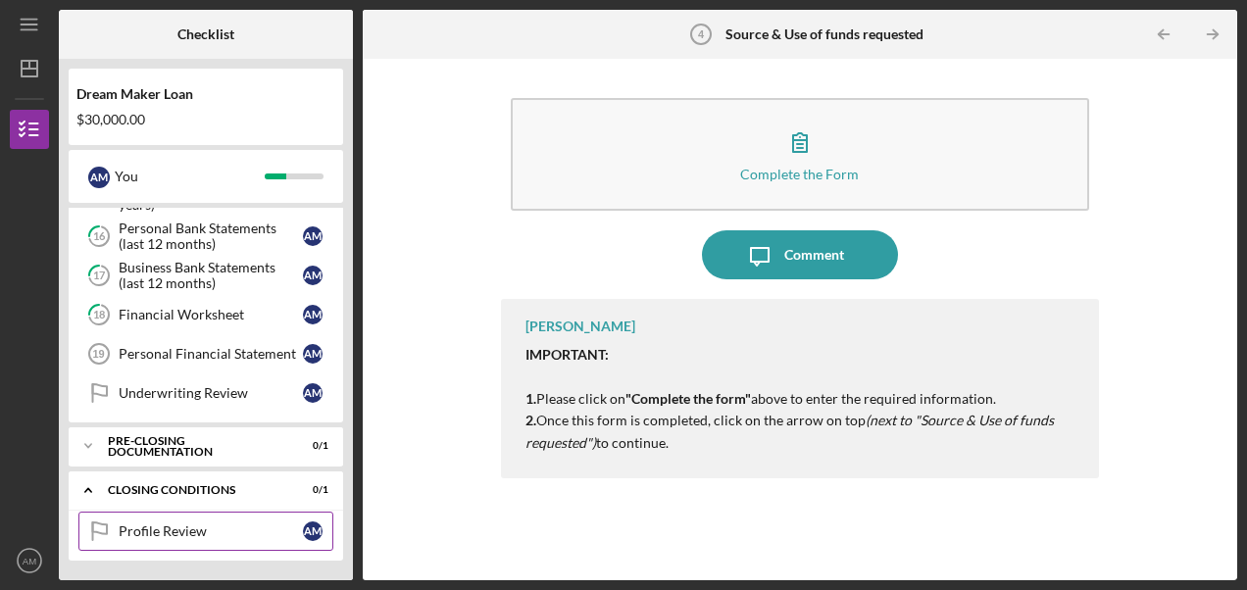
click at [190, 526] on div "Profile Review" at bounding box center [211, 532] width 184 height 16
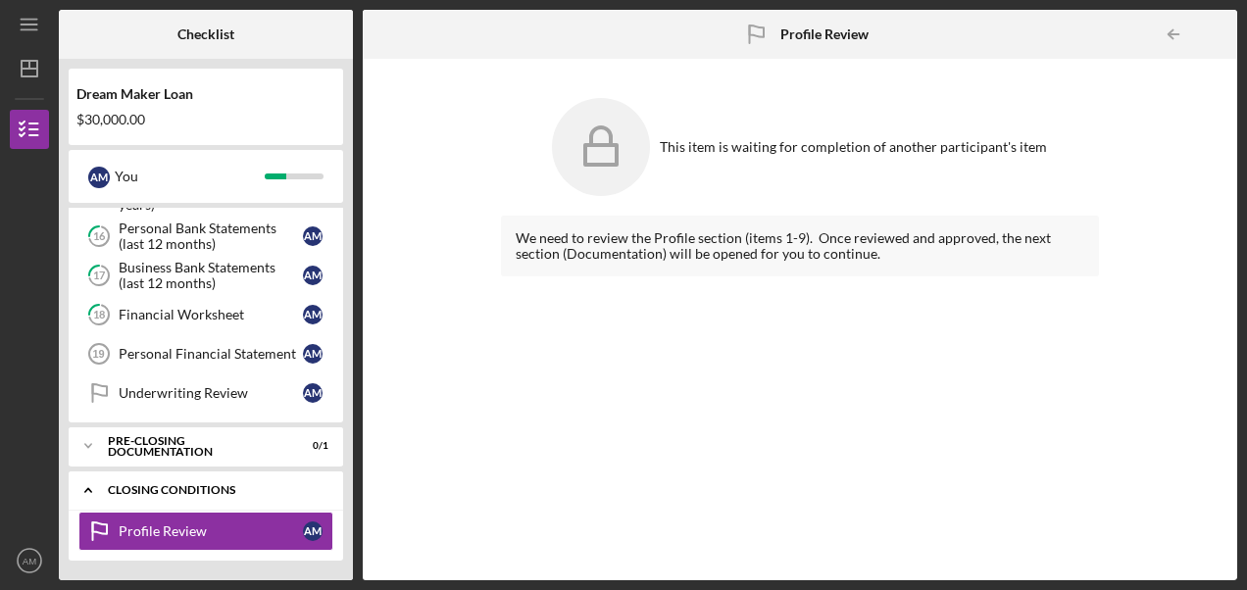
click at [214, 487] on div "Closing Conditions" at bounding box center [213, 490] width 211 height 12
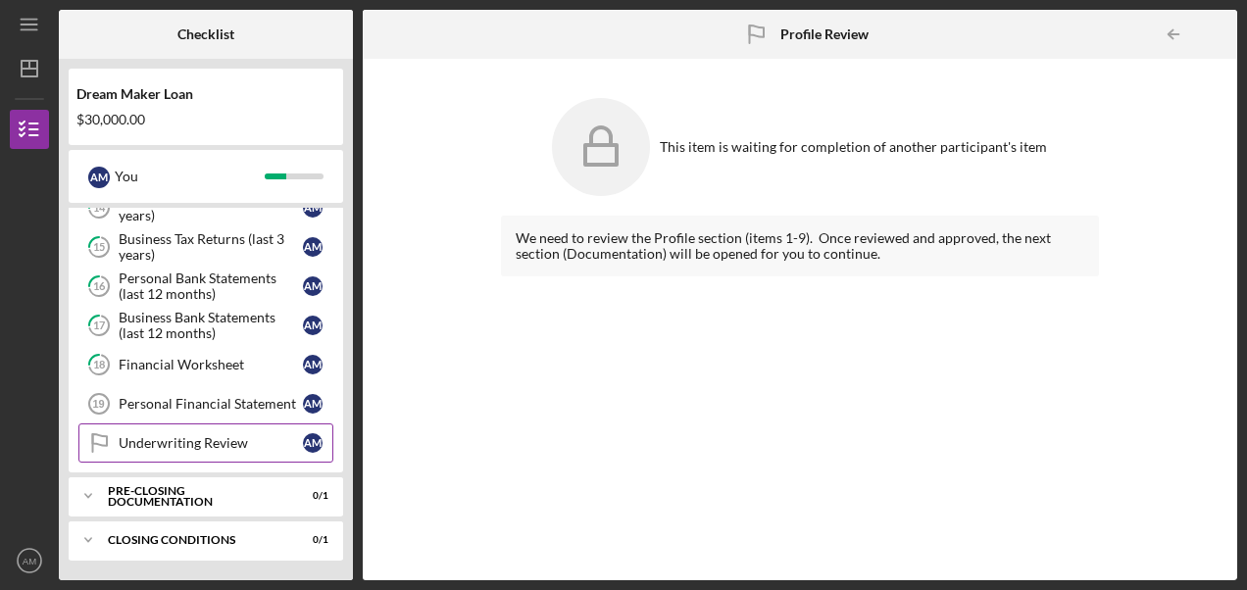
click at [177, 447] on div "Underwriting Review" at bounding box center [211, 443] width 184 height 16
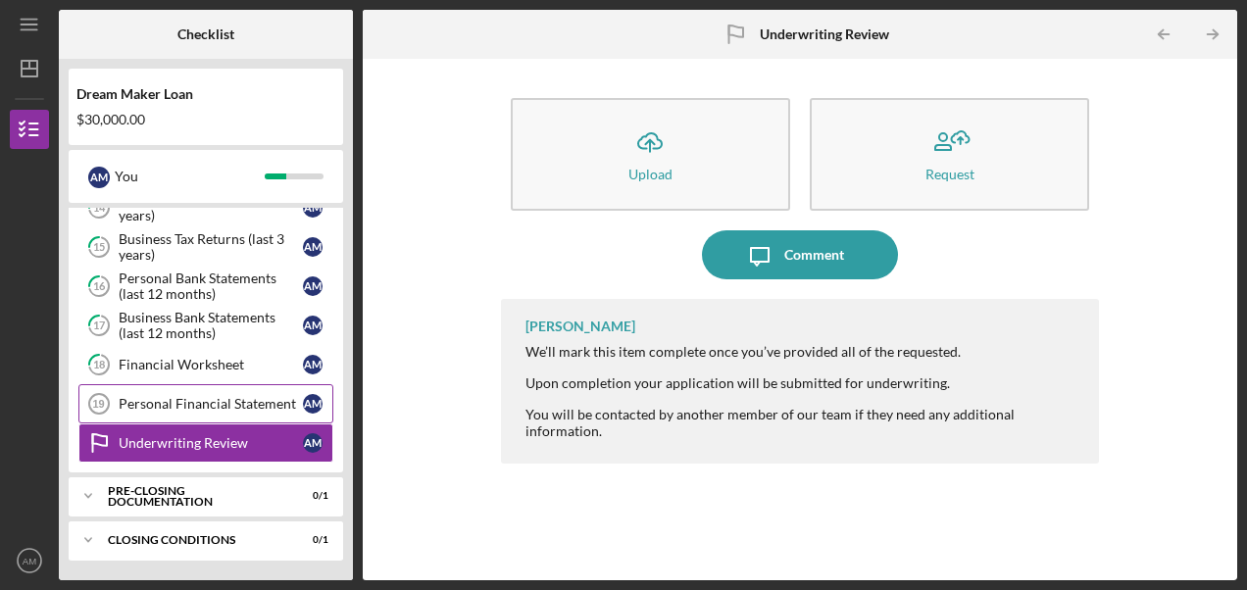
click at [162, 398] on div "Personal Financial Statement" at bounding box center [211, 404] width 184 height 16
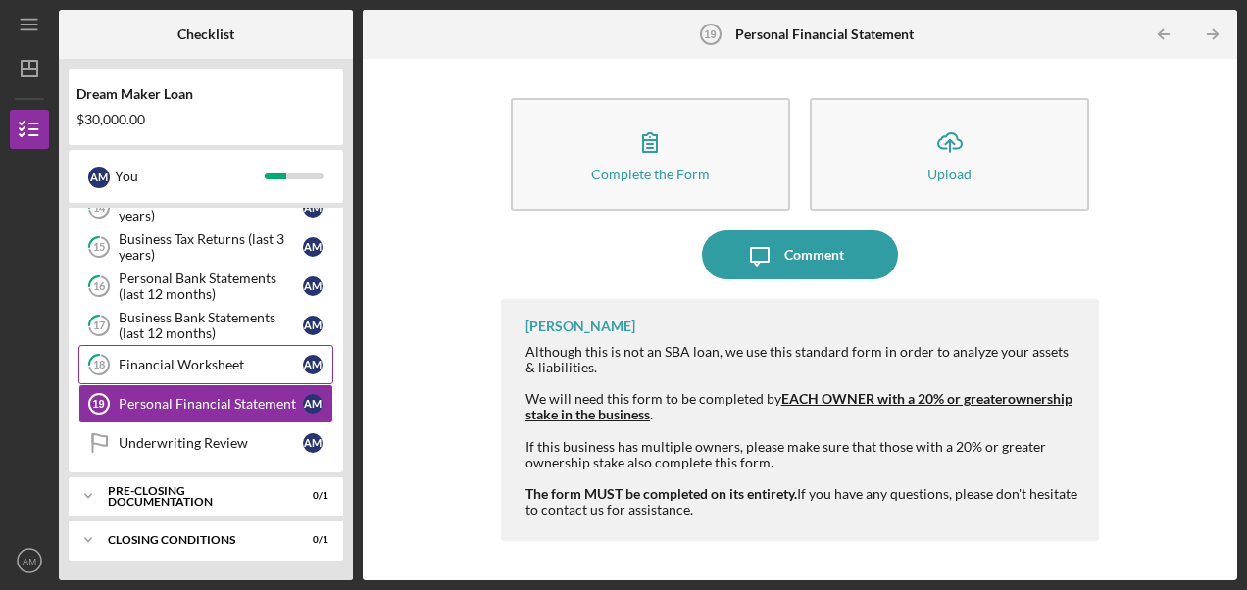
click at [178, 365] on div "Financial Worksheet" at bounding box center [211, 365] width 184 height 16
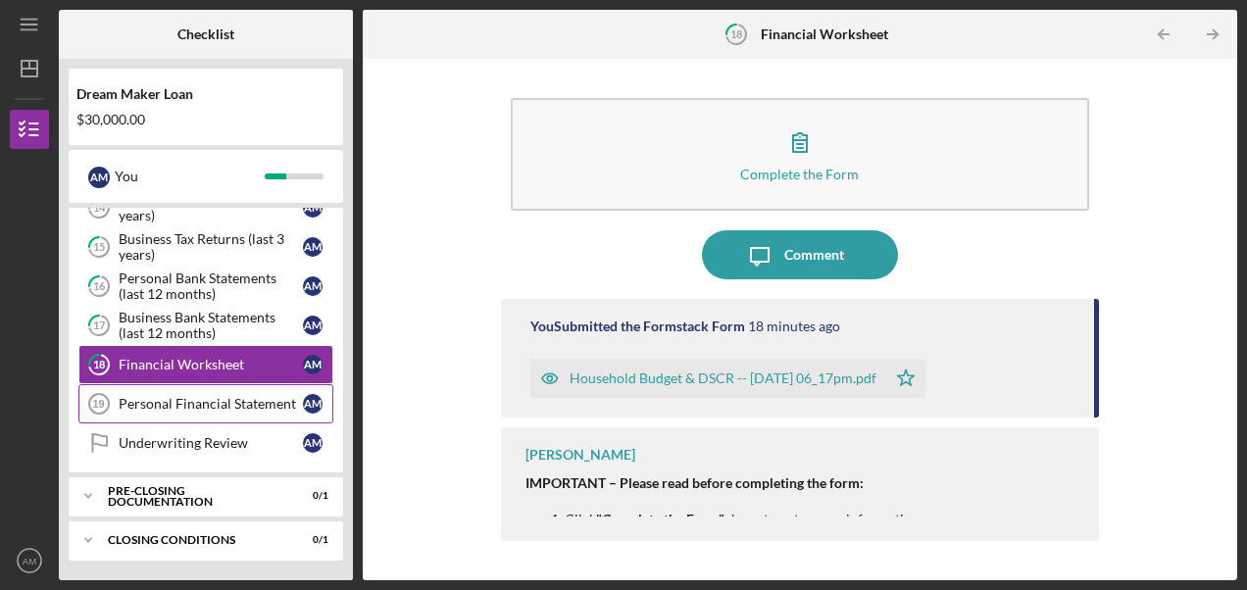
click at [166, 400] on div "Personal Financial Statement" at bounding box center [211, 404] width 184 height 16
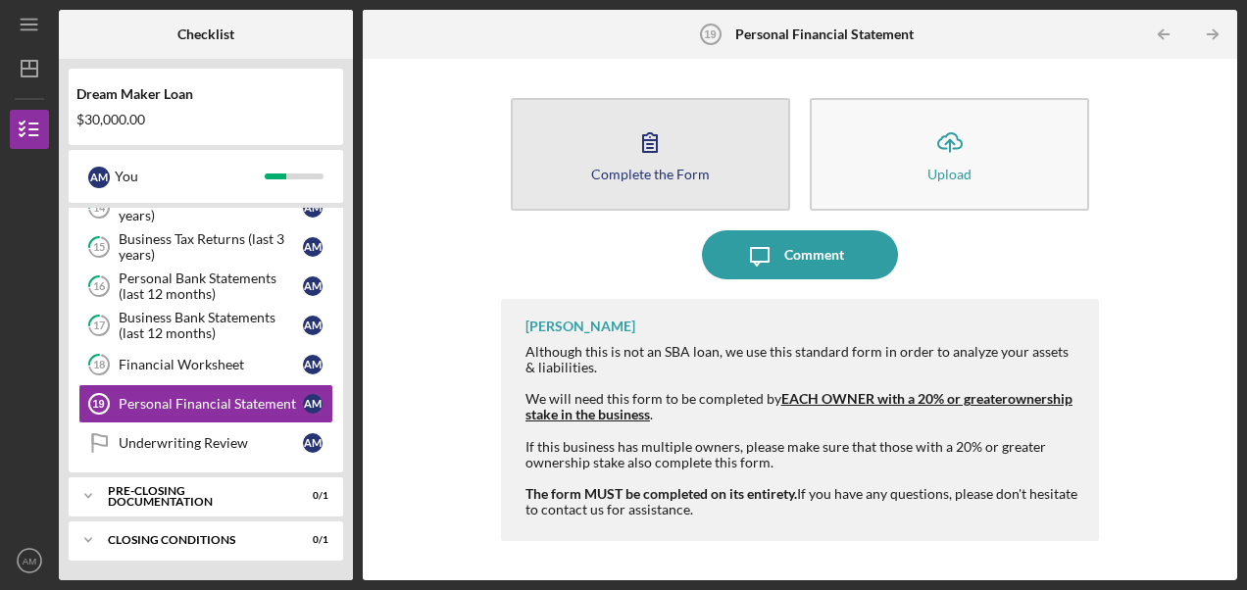
click at [635, 173] on div "Complete the Form" at bounding box center [650, 174] width 119 height 15
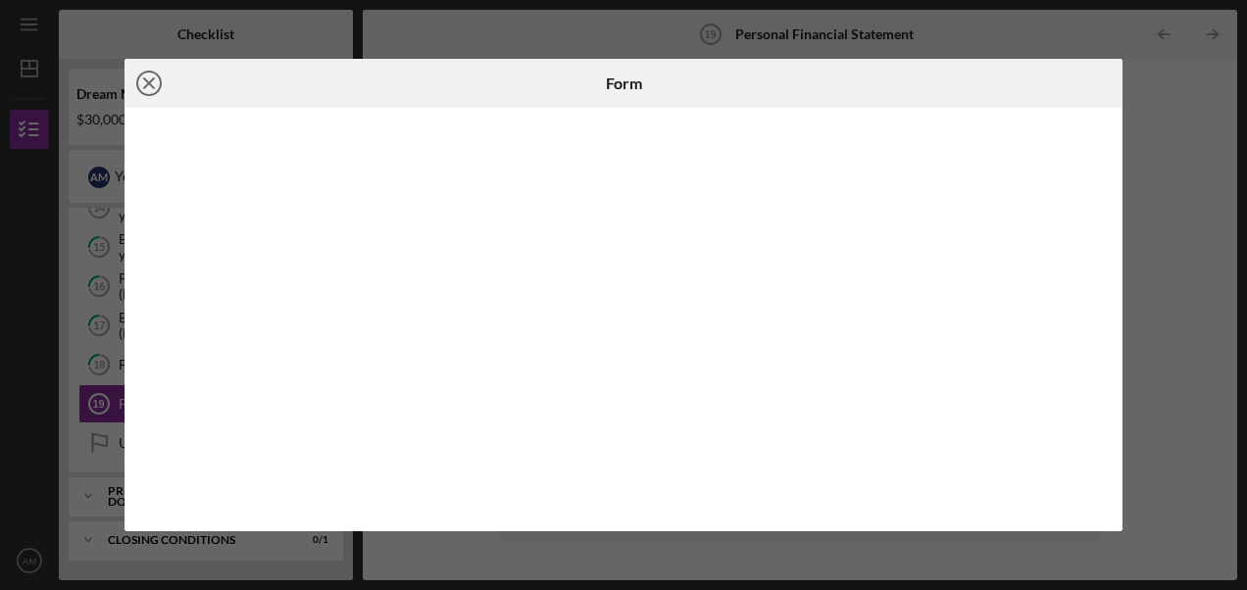
click at [150, 87] on icon "Icon/Close" at bounding box center [149, 83] width 49 height 49
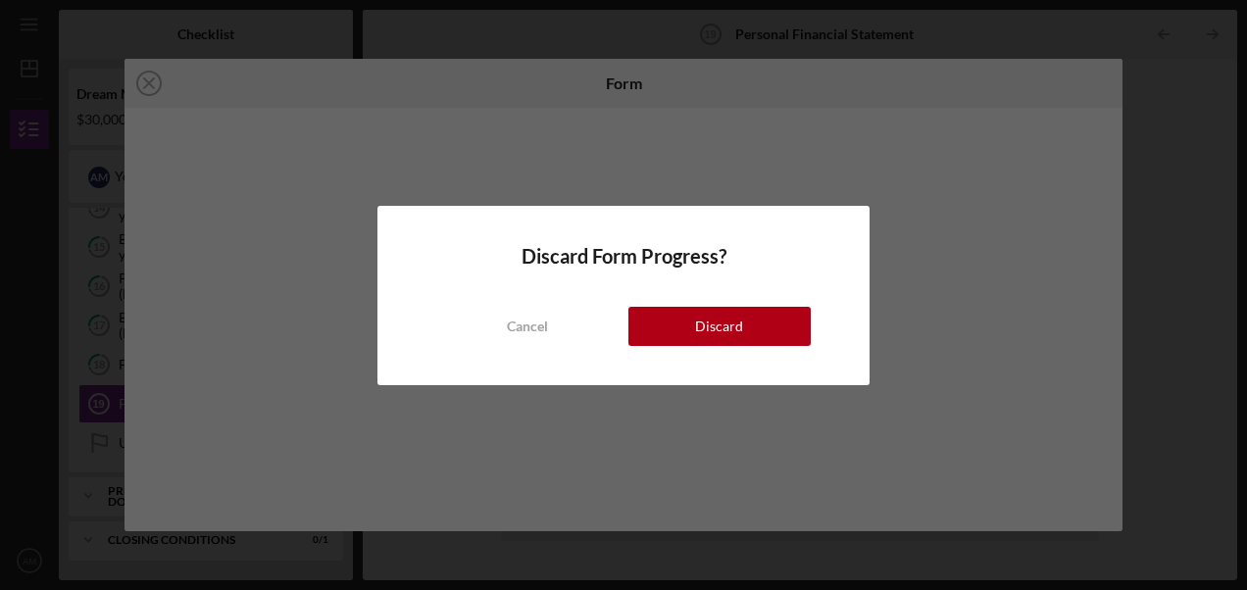
click at [697, 305] on div "Cancel Discard" at bounding box center [623, 307] width 375 height 78
click at [689, 315] on button "Discard" at bounding box center [720, 326] width 182 height 39
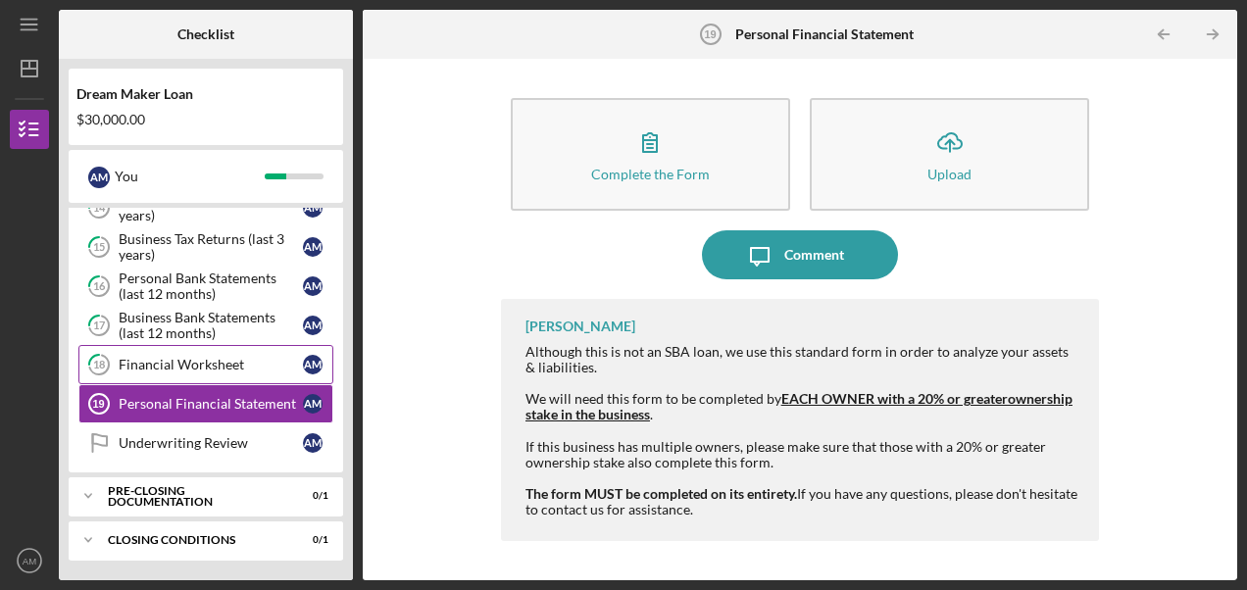
click at [156, 358] on div "Financial Worksheet" at bounding box center [211, 365] width 184 height 16
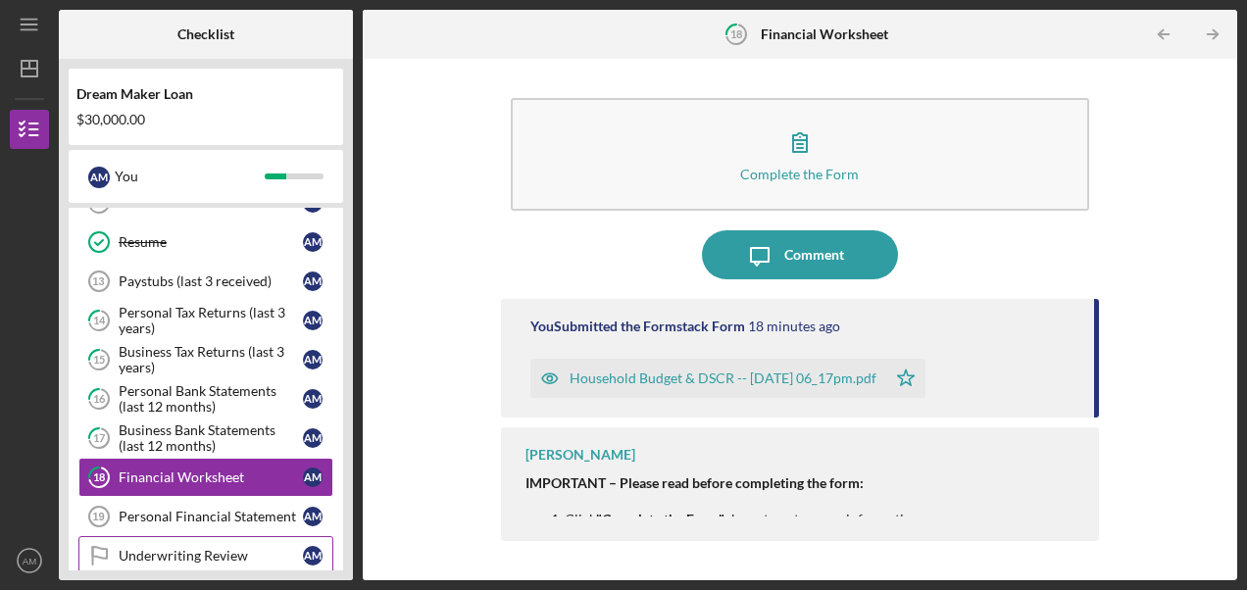
scroll to position [625, 0]
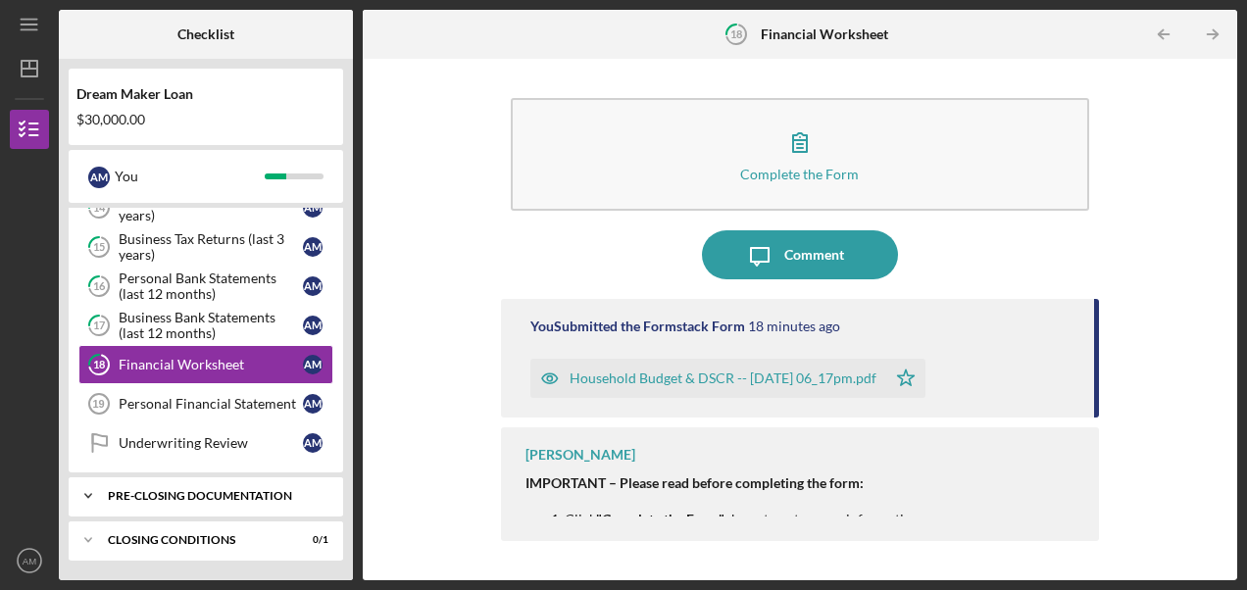
click at [186, 483] on div "Icon/Expander Pre-Closing Documentation 0 / 1" at bounding box center [206, 496] width 275 height 39
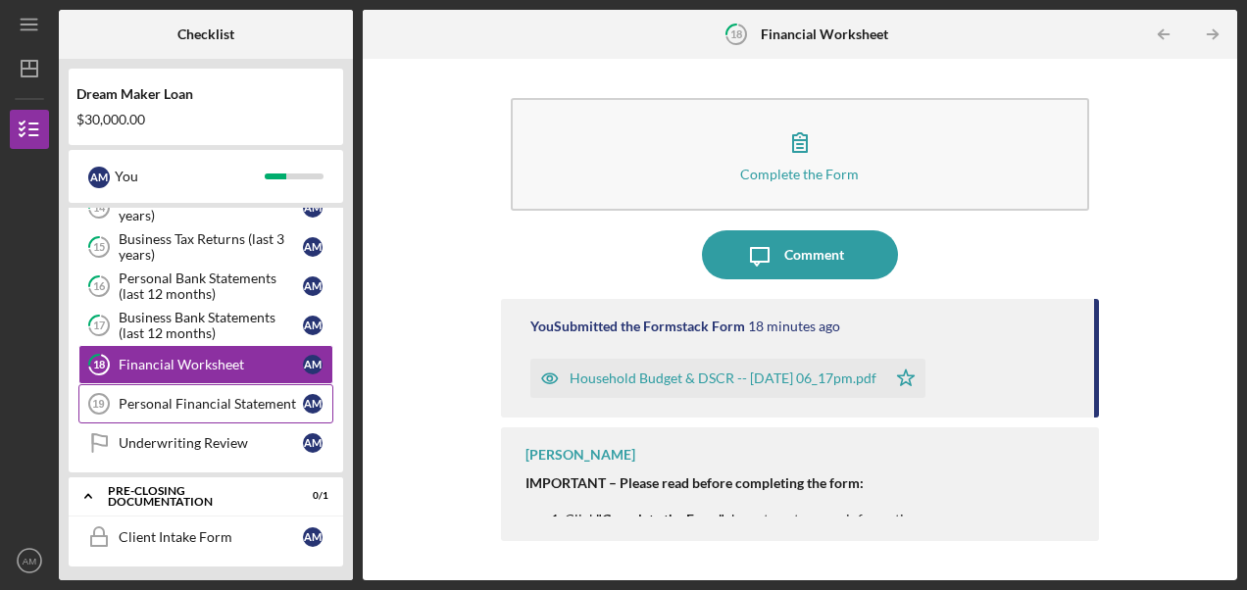
click at [197, 405] on div "Personal Financial Statement" at bounding box center [211, 404] width 184 height 16
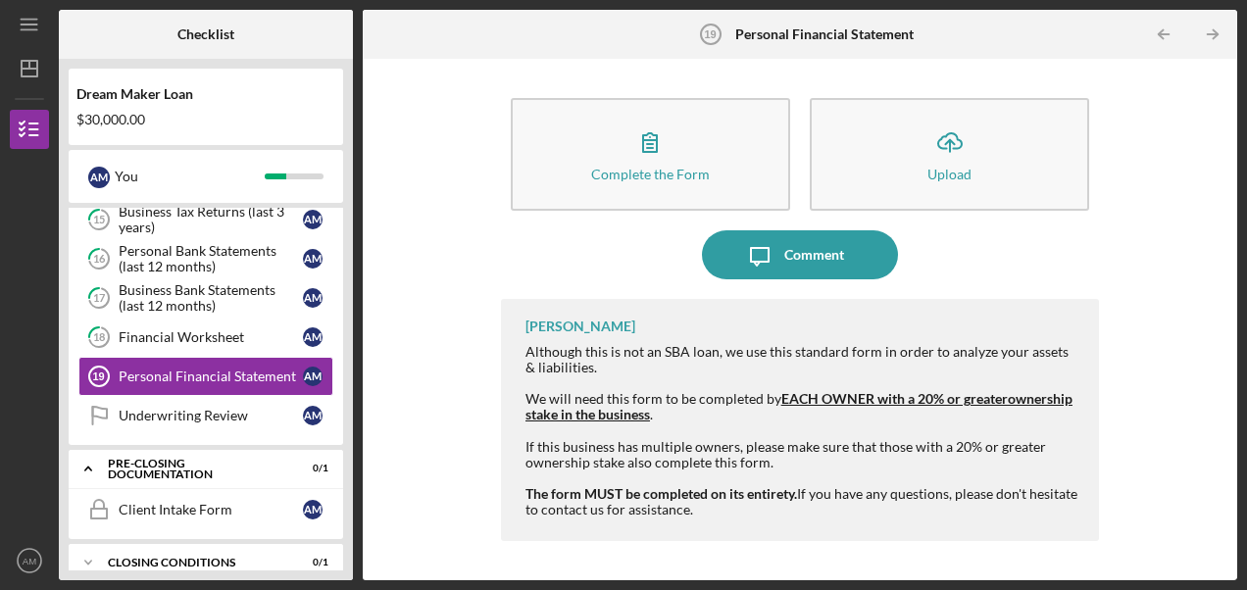
scroll to position [675, 0]
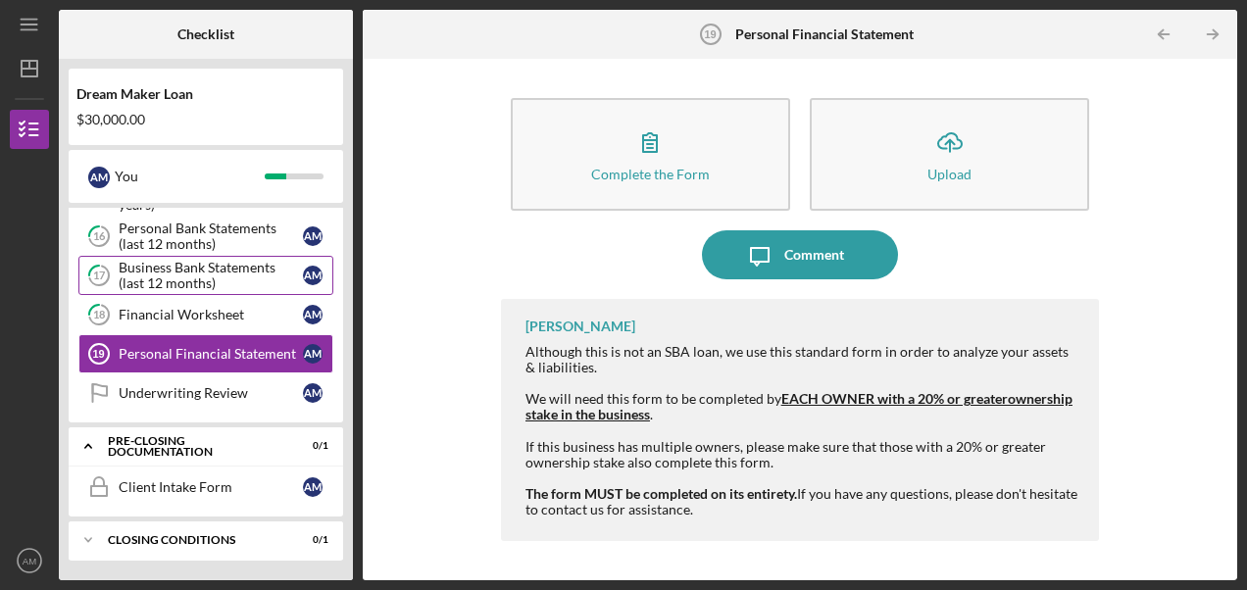
click at [159, 280] on div "Business Bank Statements (last 12 months)" at bounding box center [211, 275] width 184 height 31
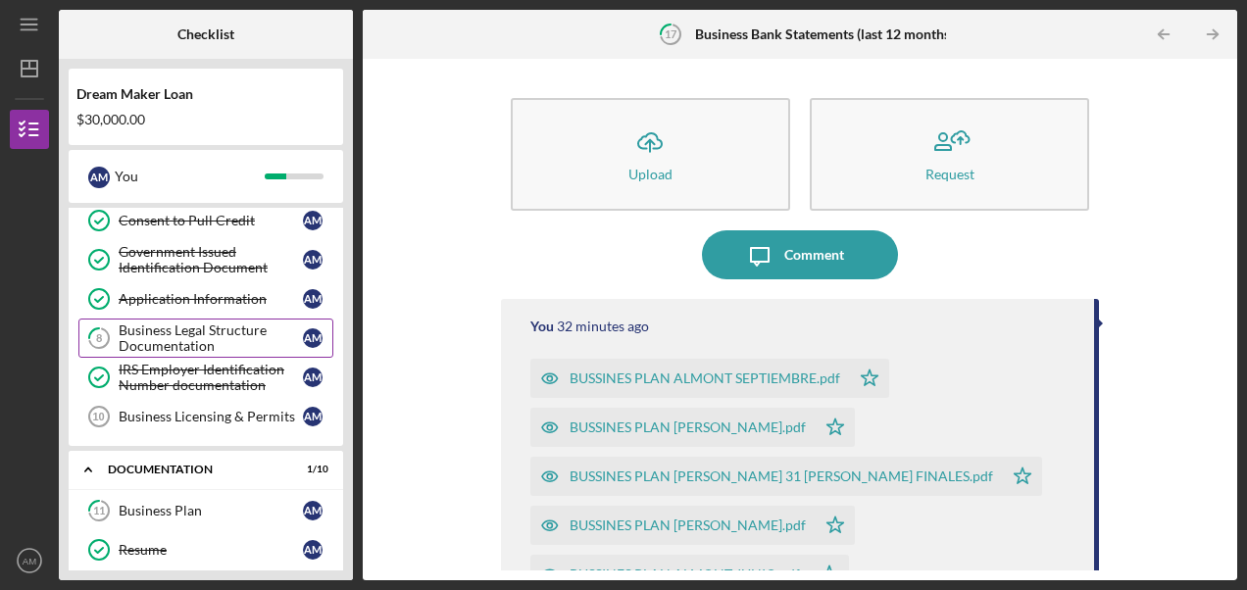
scroll to position [86, 0]
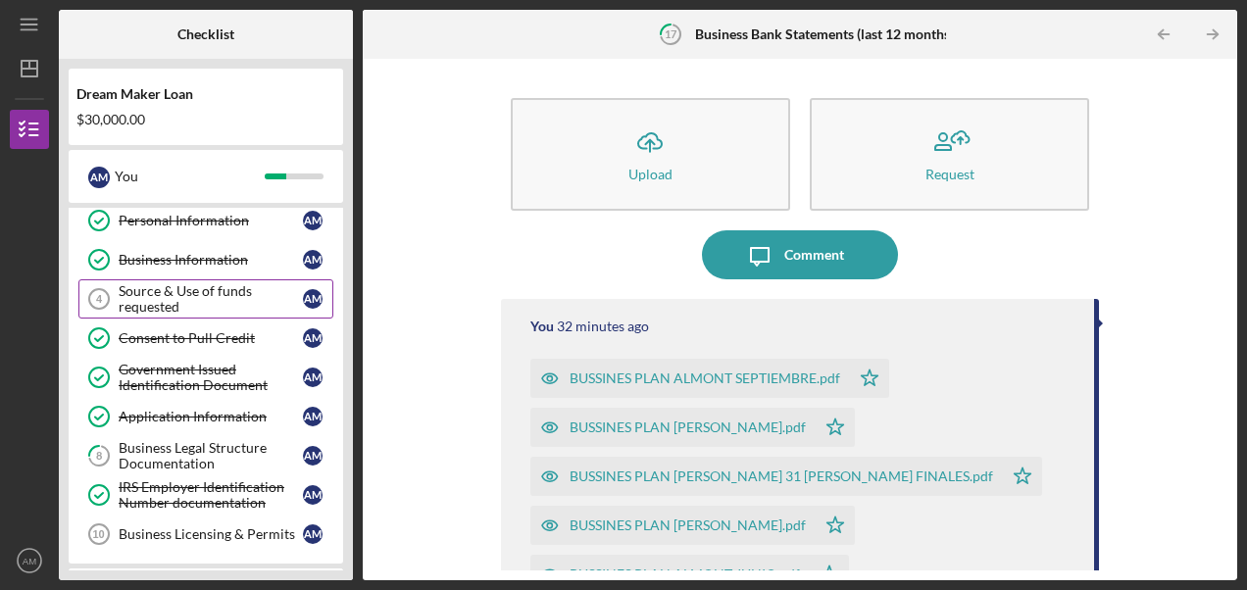
click at [215, 296] on div "Source & Use of funds requested" at bounding box center [211, 298] width 184 height 31
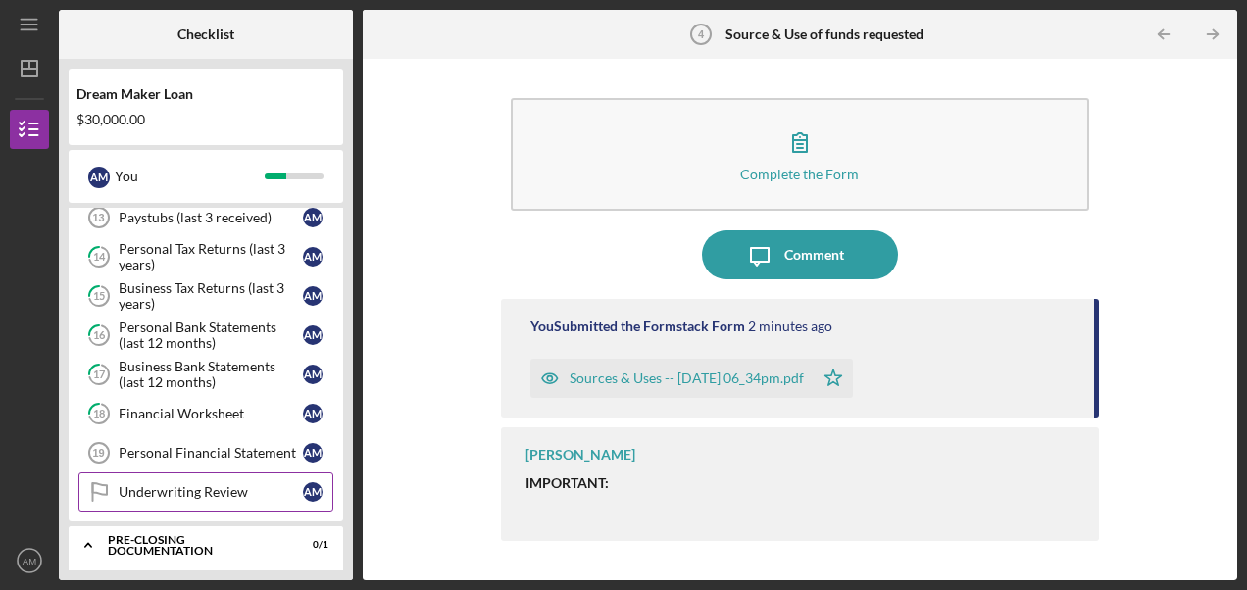
scroll to position [675, 0]
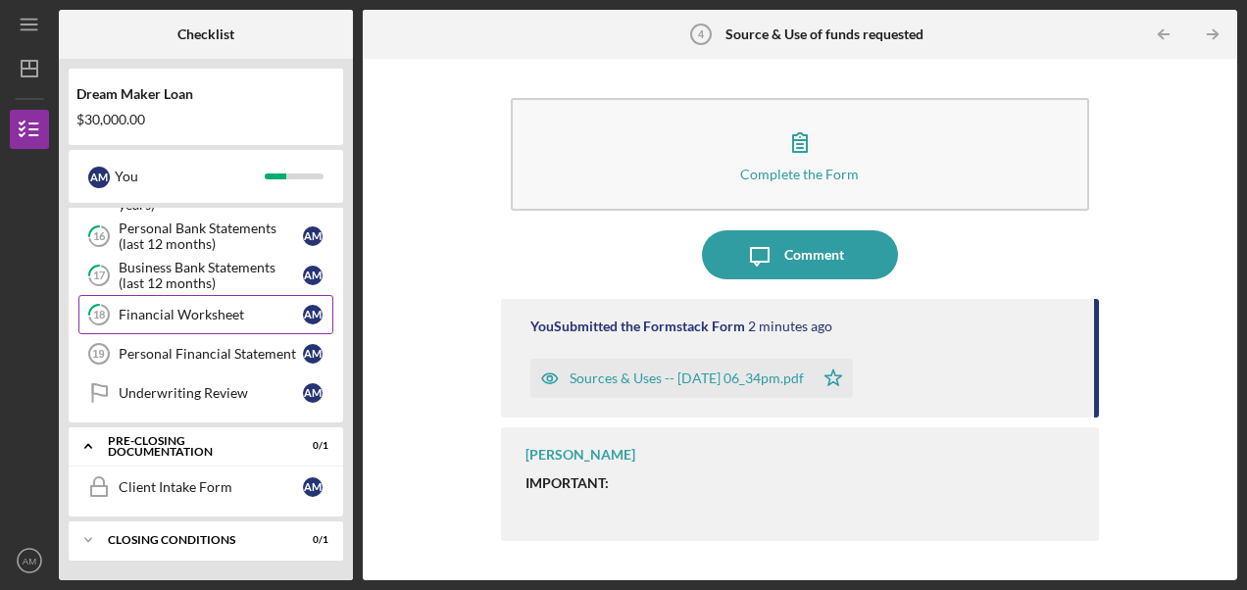
click at [213, 319] on div "Financial Worksheet" at bounding box center [211, 315] width 184 height 16
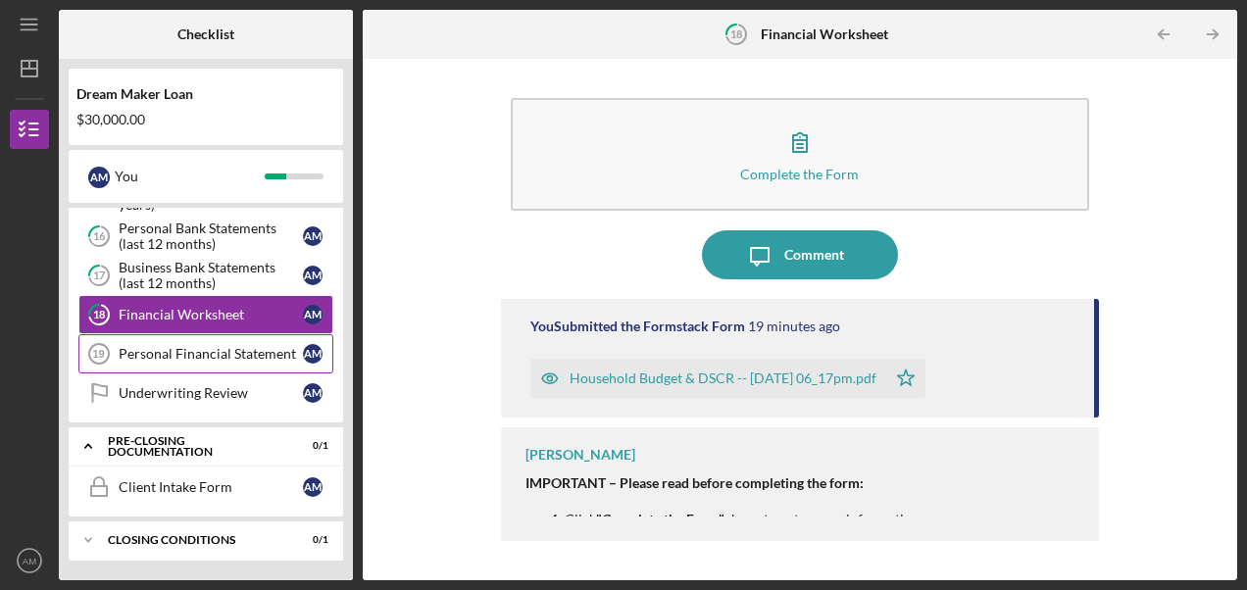
click at [208, 349] on div "Personal Financial Statement" at bounding box center [211, 354] width 184 height 16
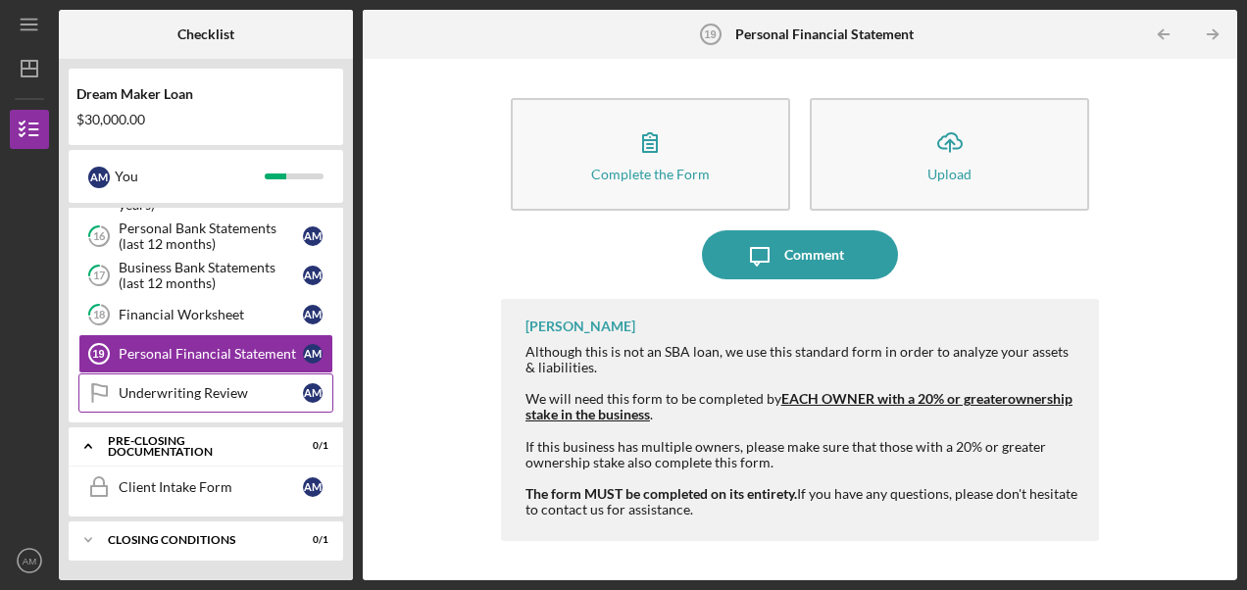
click at [188, 393] on div "Underwriting Review" at bounding box center [211, 393] width 184 height 16
